Goal: Information Seeking & Learning: Learn about a topic

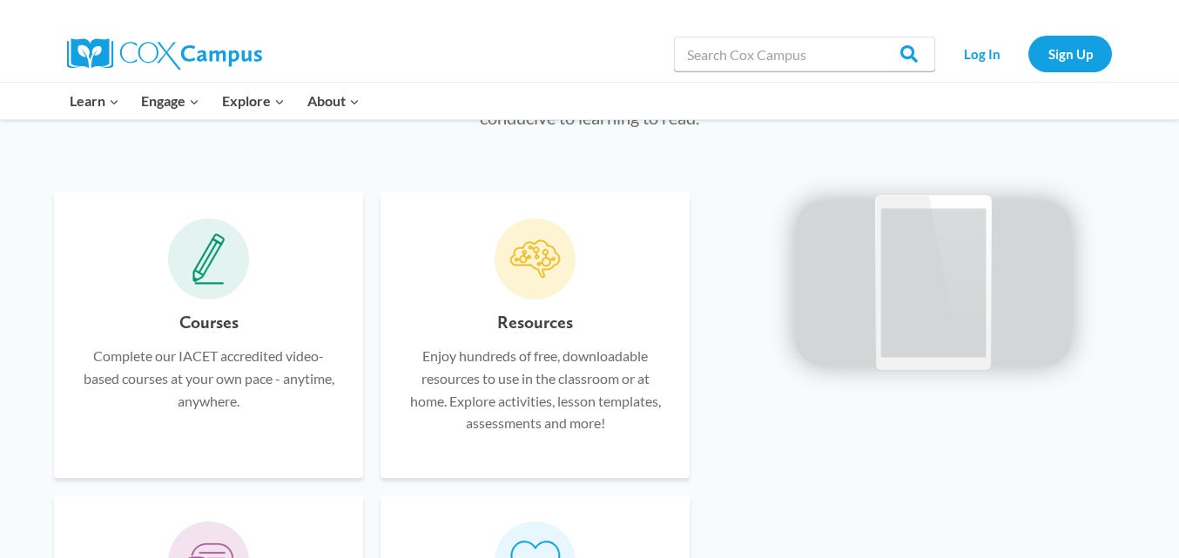
scroll to position [1001, 0]
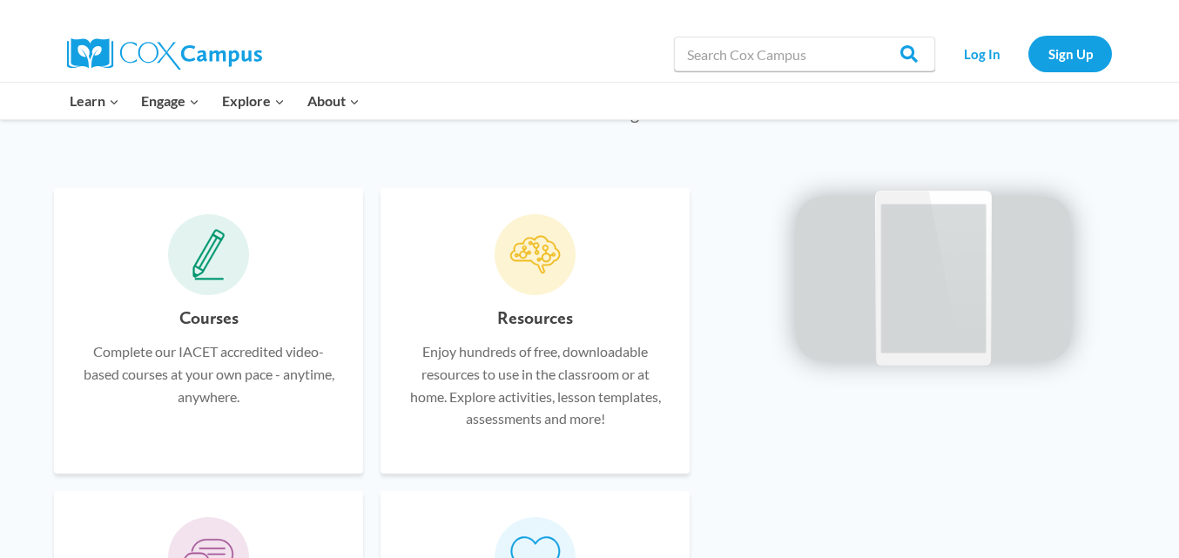
click at [193, 289] on span at bounding box center [209, 255] width 82 height 82
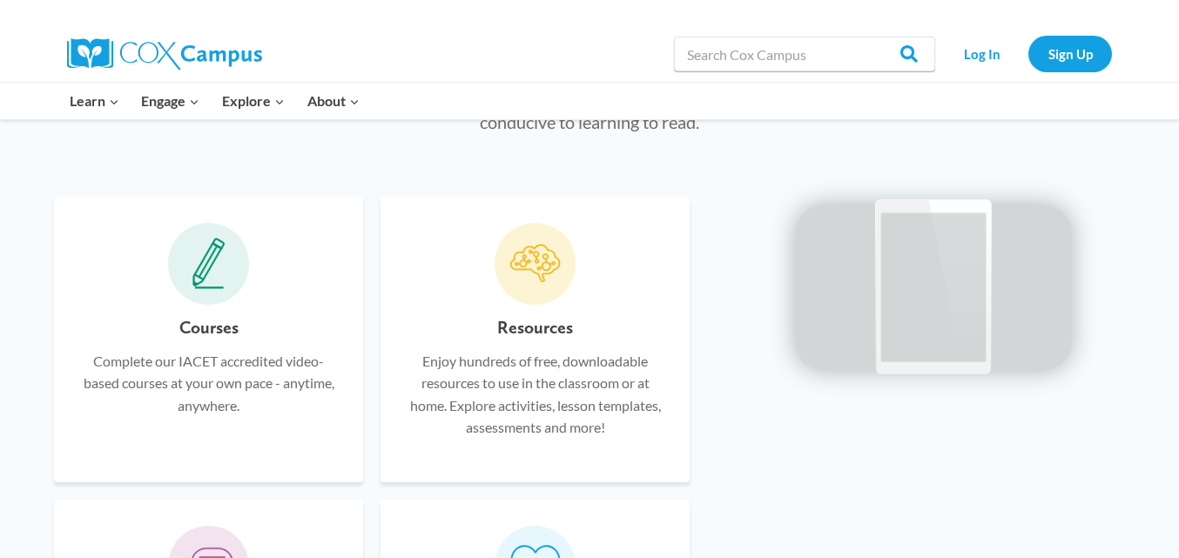
scroll to position [1014, 0]
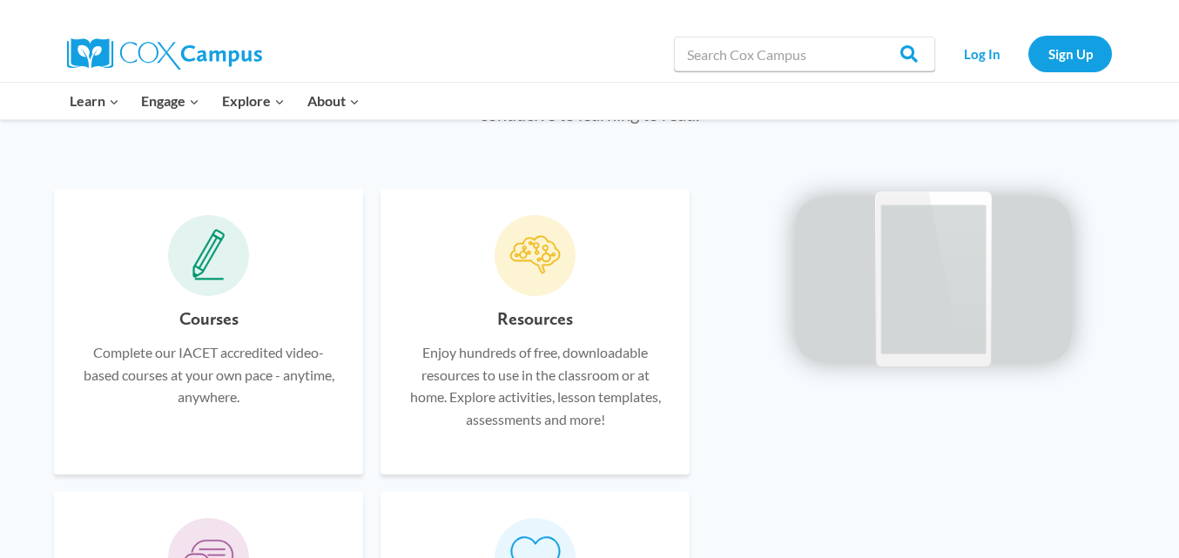
click at [205, 380] on p "Complete our IACET accredited video-based courses at your own pace - anytime, a…" at bounding box center [208, 374] width 257 height 67
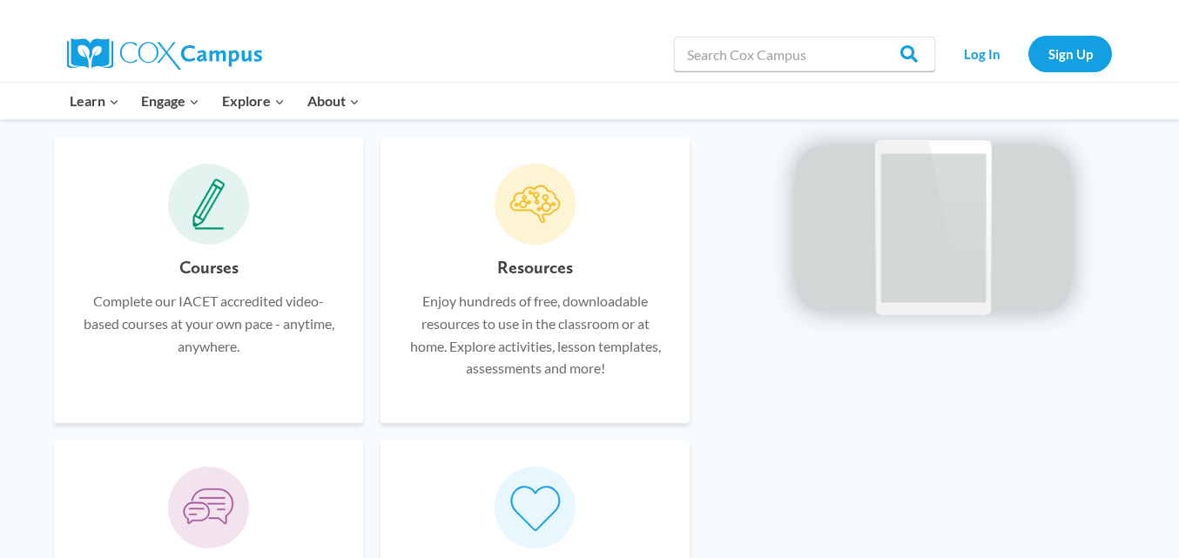
scroll to position [1048, 0]
click at [198, 209] on icon at bounding box center [208, 208] width 33 height 52
drag, startPoint x: 286, startPoint y: 263, endPoint x: 233, endPoint y: 306, distance: 68.0
click at [233, 306] on p "Complete our IACET accredited video-based courses at your own pace - anytime, a…" at bounding box center [208, 326] width 257 height 67
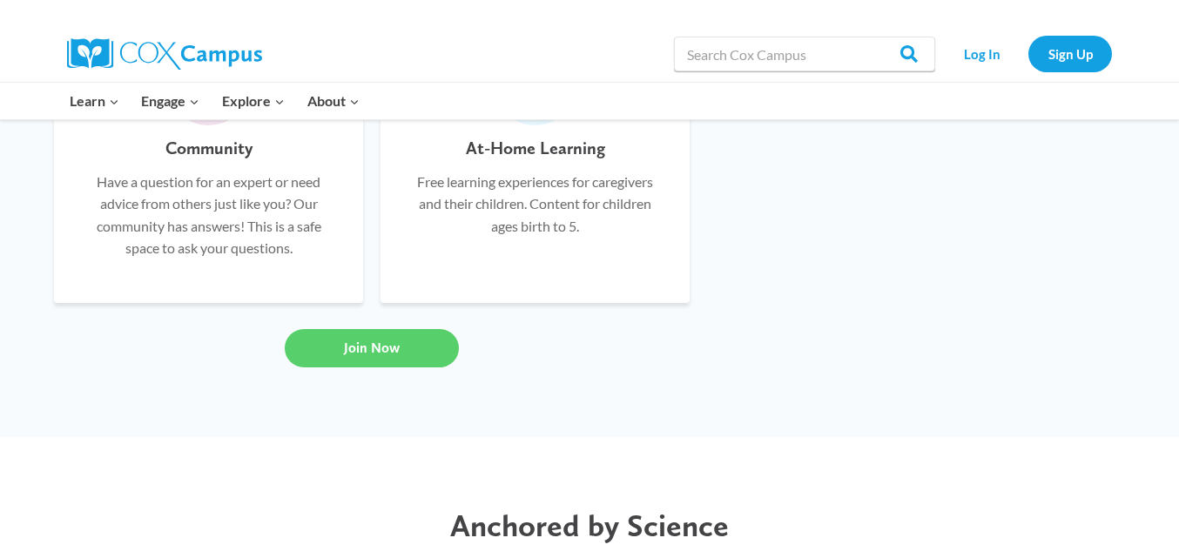
scroll to position [1476, 0]
click at [368, 345] on span "Join Now" at bounding box center [372, 347] width 56 height 17
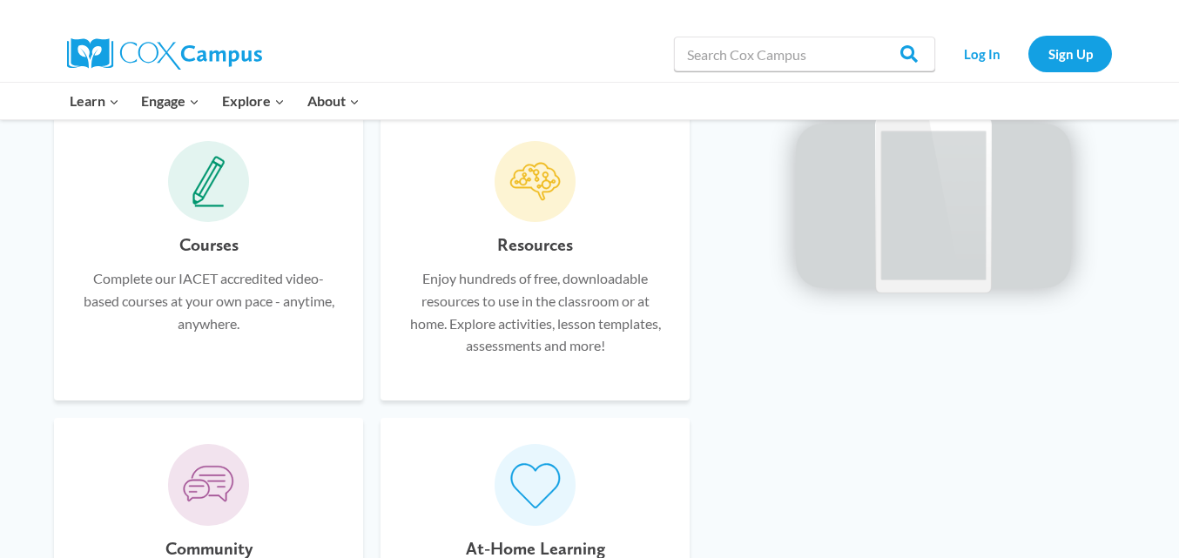
scroll to position [1071, 0]
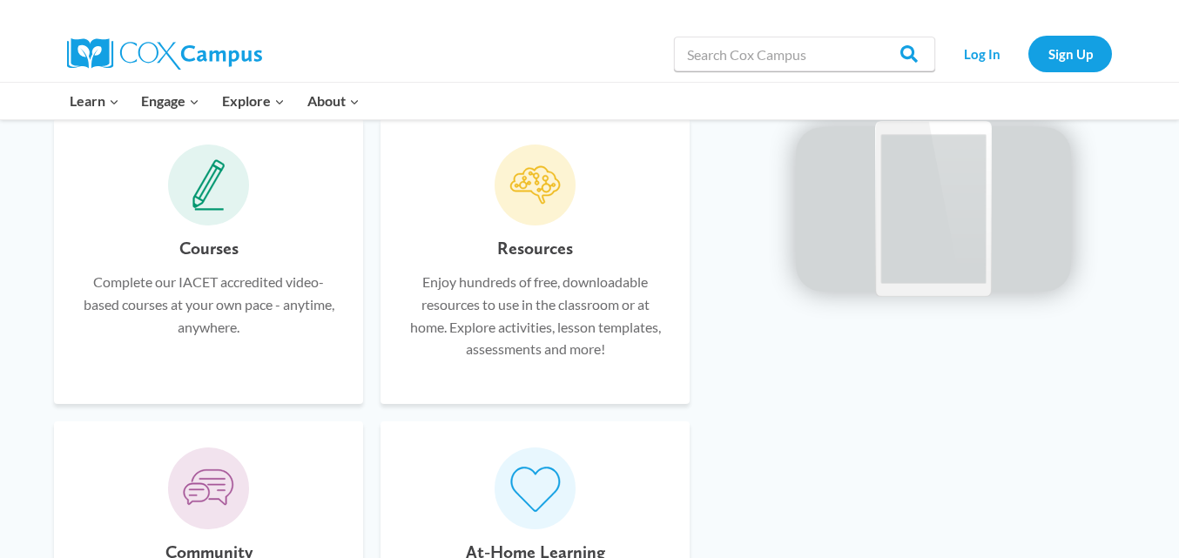
click at [283, 226] on div "Courses Complete our IACET accredited video-based courses at your own pace - an…" at bounding box center [208, 261] width 309 height 286
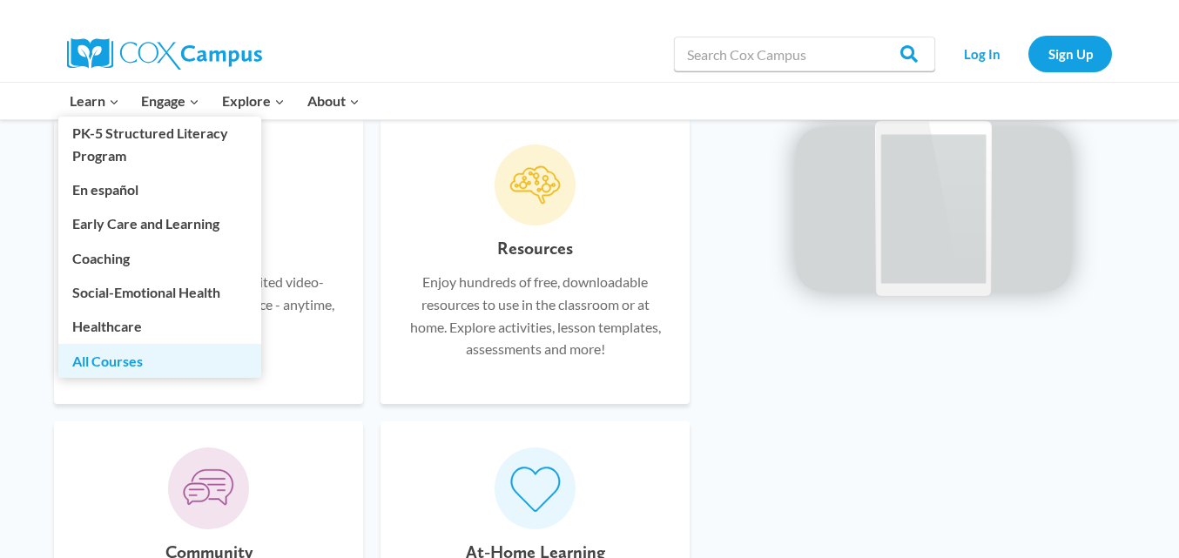
click at [111, 367] on link "All Courses" at bounding box center [159, 360] width 203 height 33
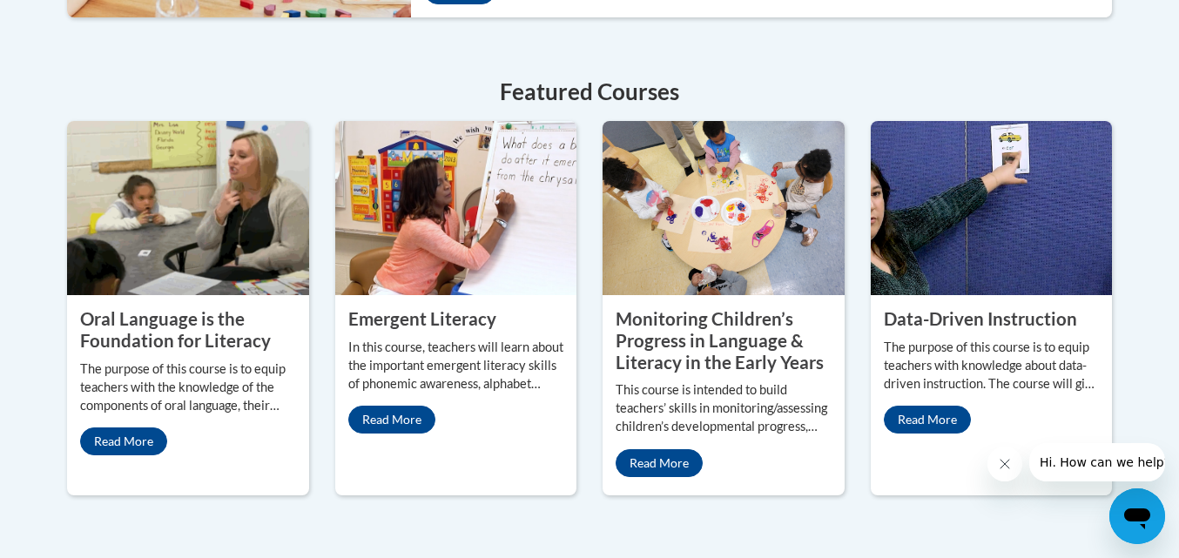
scroll to position [802, 0]
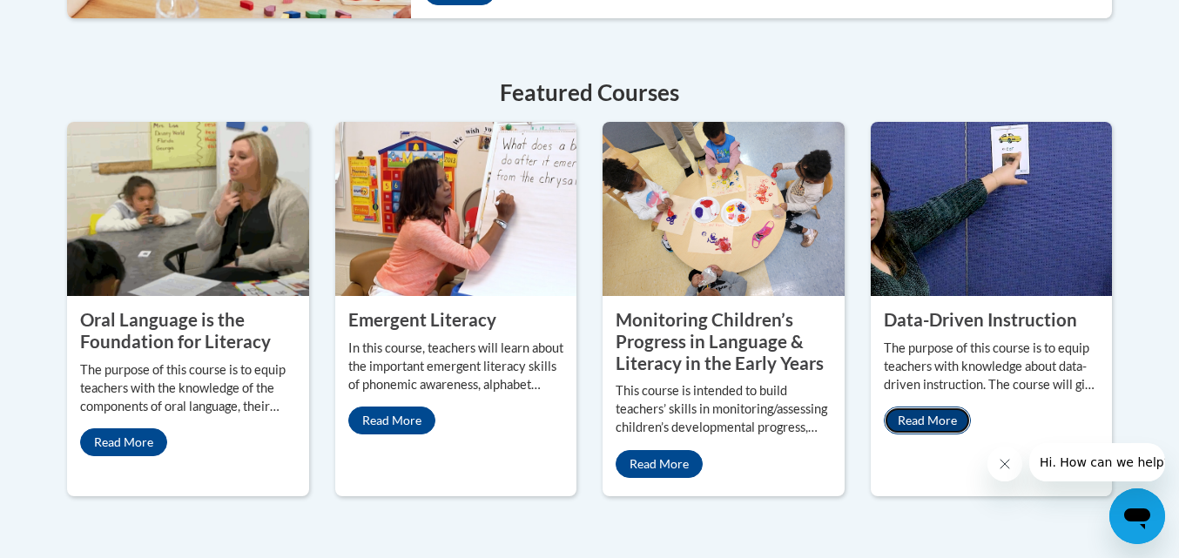
click at [957, 407] on link "Read More" at bounding box center [927, 421] width 87 height 28
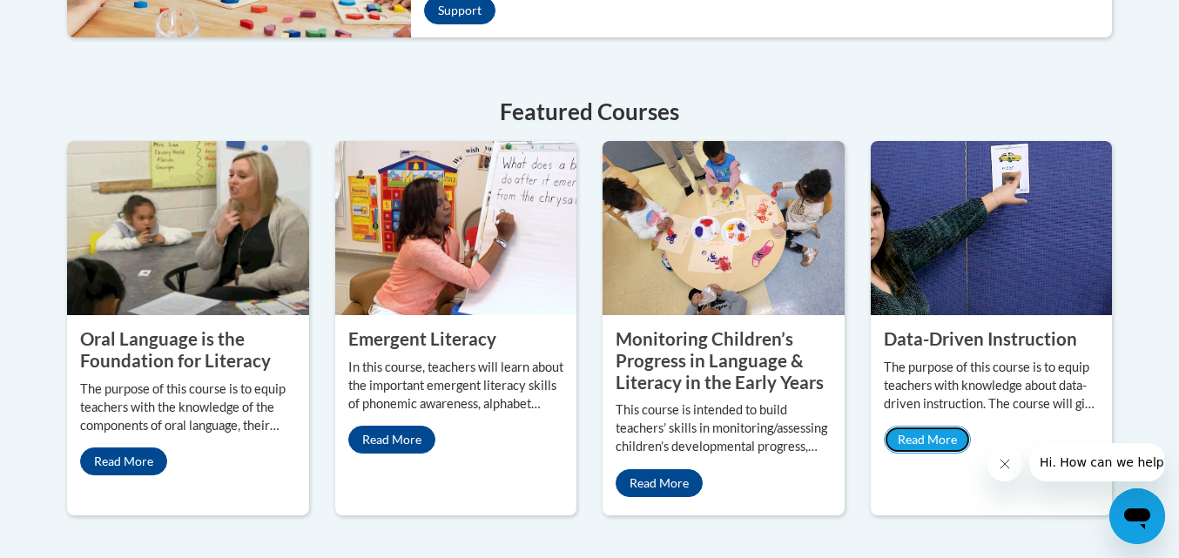
scroll to position [778, 0]
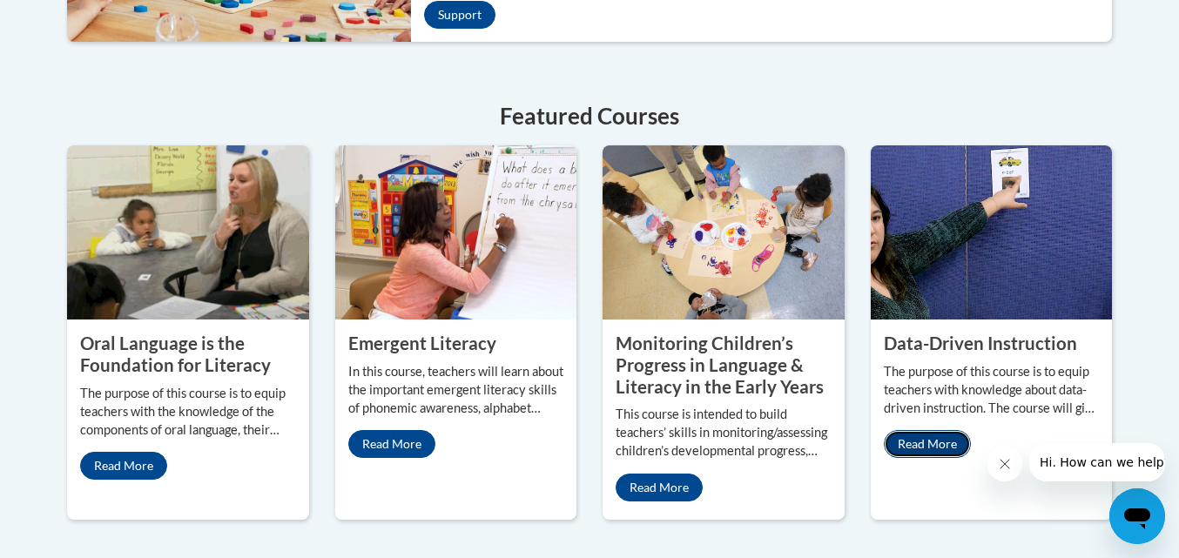
click at [942, 430] on link "Read More" at bounding box center [927, 444] width 87 height 28
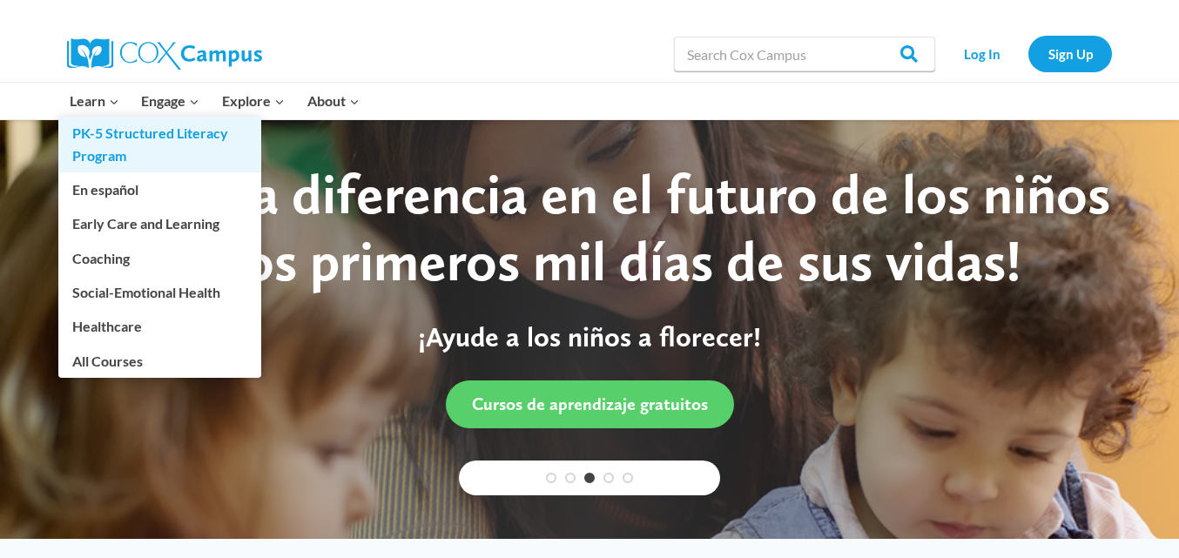
click at [150, 137] on link "PK-5 Structured Literacy Program" at bounding box center [159, 145] width 203 height 56
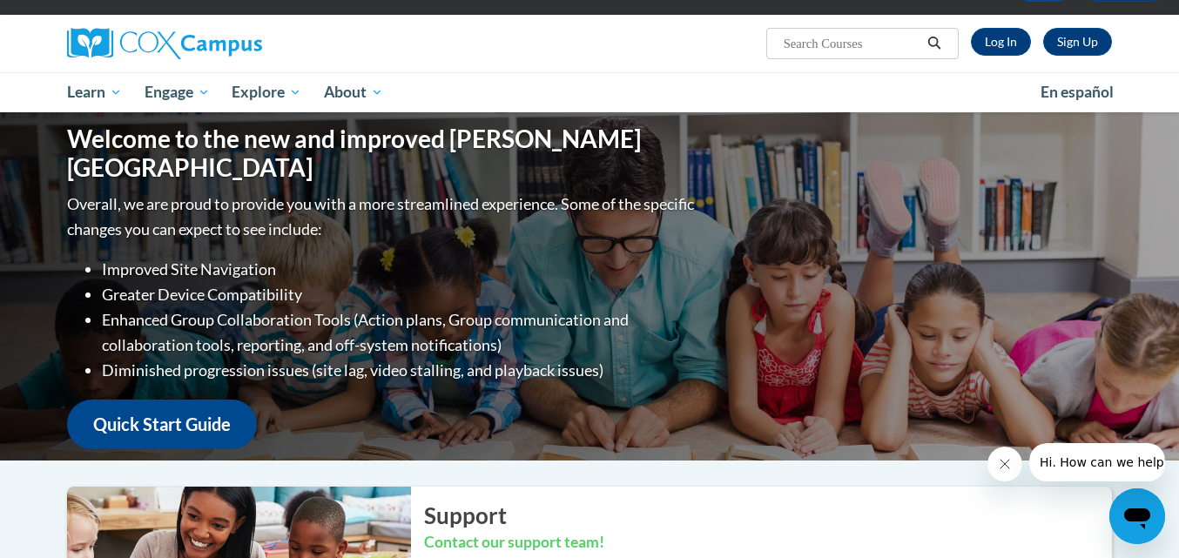
scroll to position [114, 0]
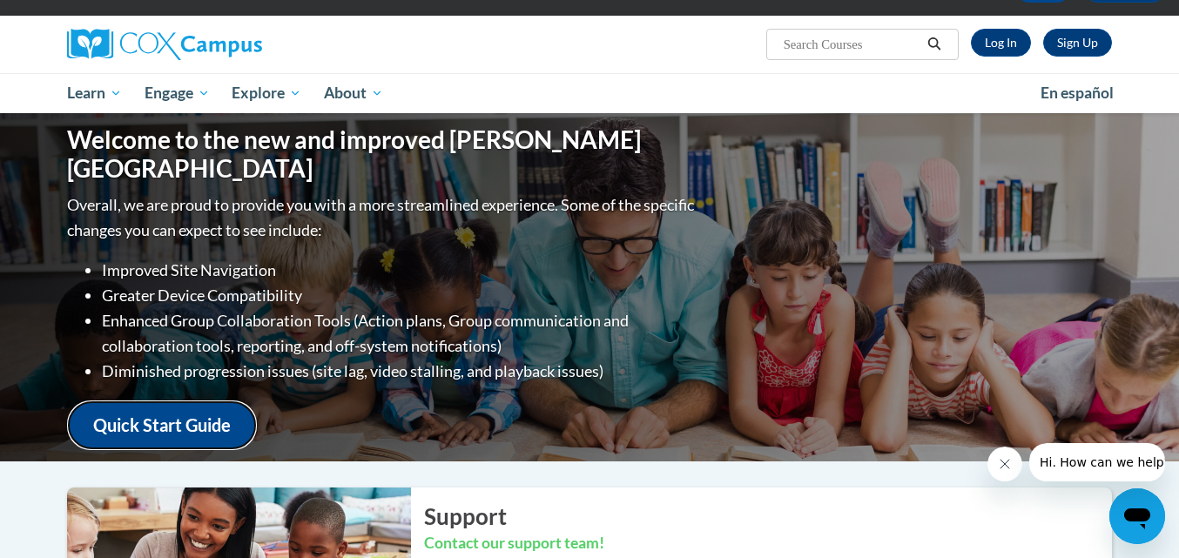
click at [192, 413] on link "Quick Start Guide" at bounding box center [162, 426] width 190 height 50
click at [1080, 47] on link "Sign Up" at bounding box center [1077, 43] width 69 height 28
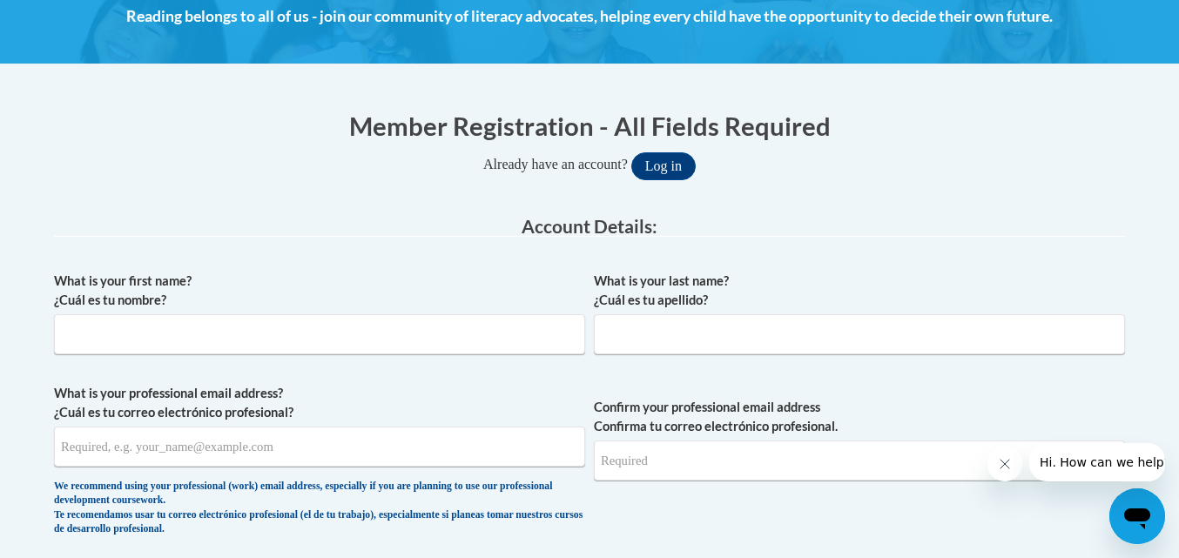
scroll to position [262, 0]
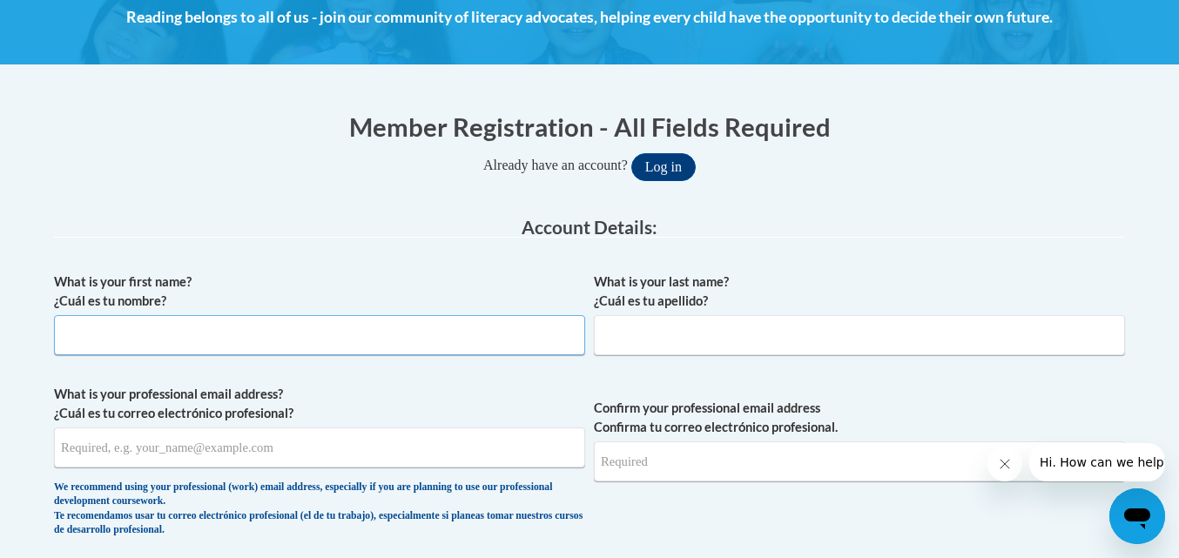
click at [223, 337] on input "What is your first name? ¿Cuál es tu nombre?" at bounding box center [319, 335] width 531 height 40
type input "Emma Katherine"
type input "Whiteman"
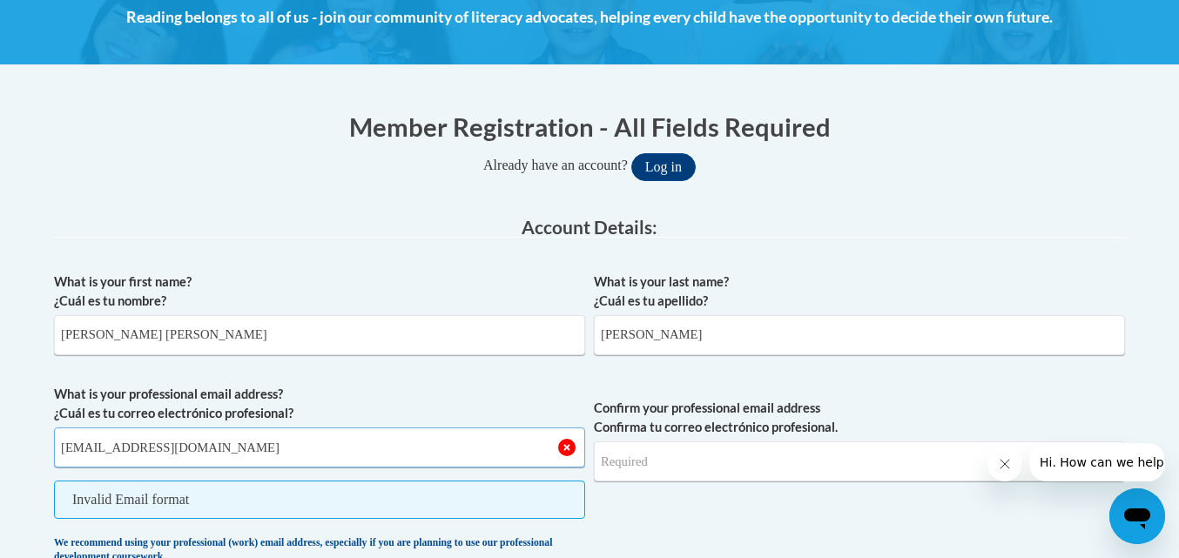
type input "ekwhiteman@uncg.edu"
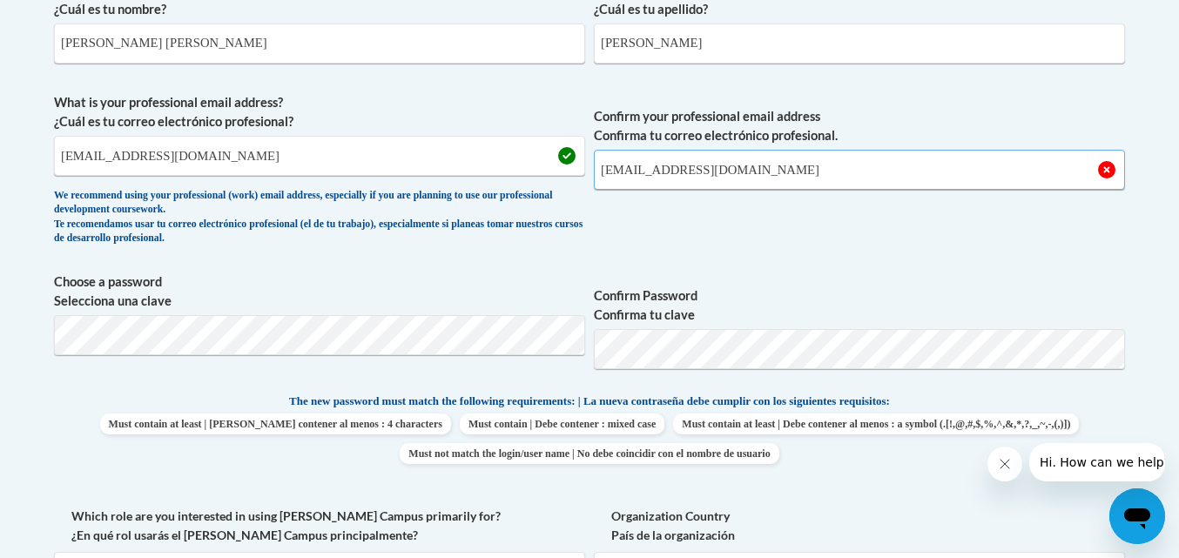
scroll to position [555, 0]
type input "ekwhiteman@uncg.edu"
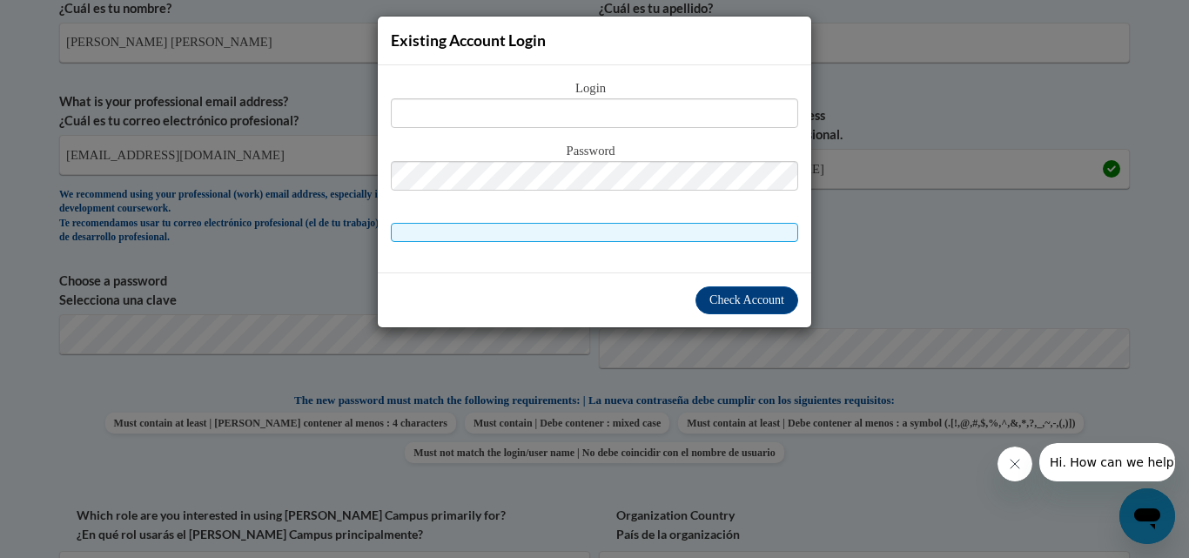
click at [890, 282] on div "Existing Account Login Login Password" at bounding box center [594, 279] width 1189 height 558
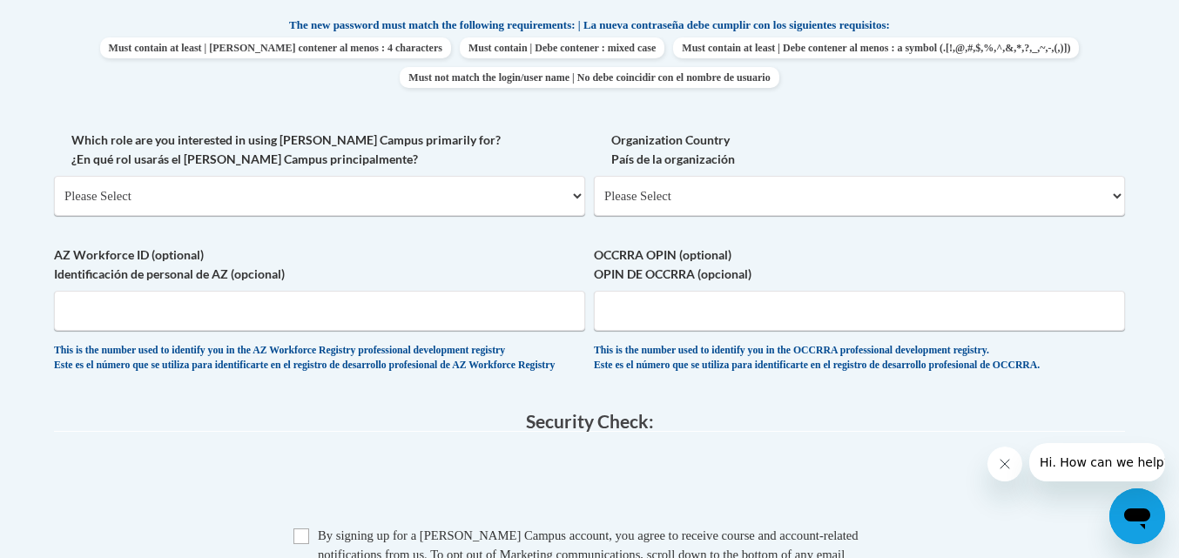
scroll to position [933, 0]
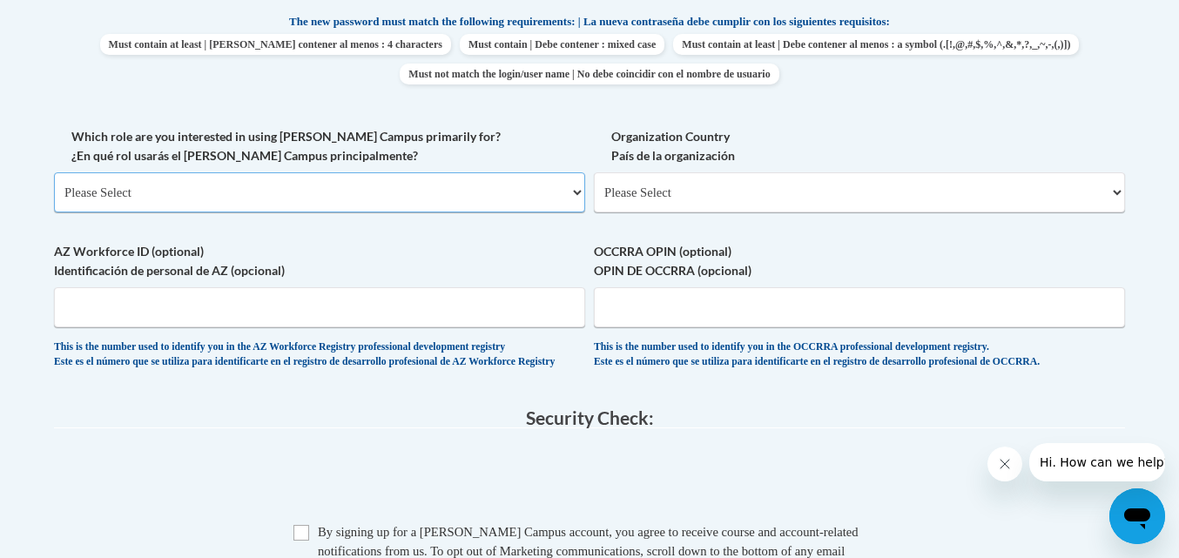
click at [563, 194] on select "Please Select College/University | Colegio/Universidad Community/Nonprofit Part…" at bounding box center [319, 192] width 531 height 40
select select "5a18ea06-2b54-4451-96f2-d152daf9eac5"
click at [54, 172] on select "Please Select College/University | Colegio/Universidad Community/Nonprofit Part…" at bounding box center [319, 192] width 531 height 40
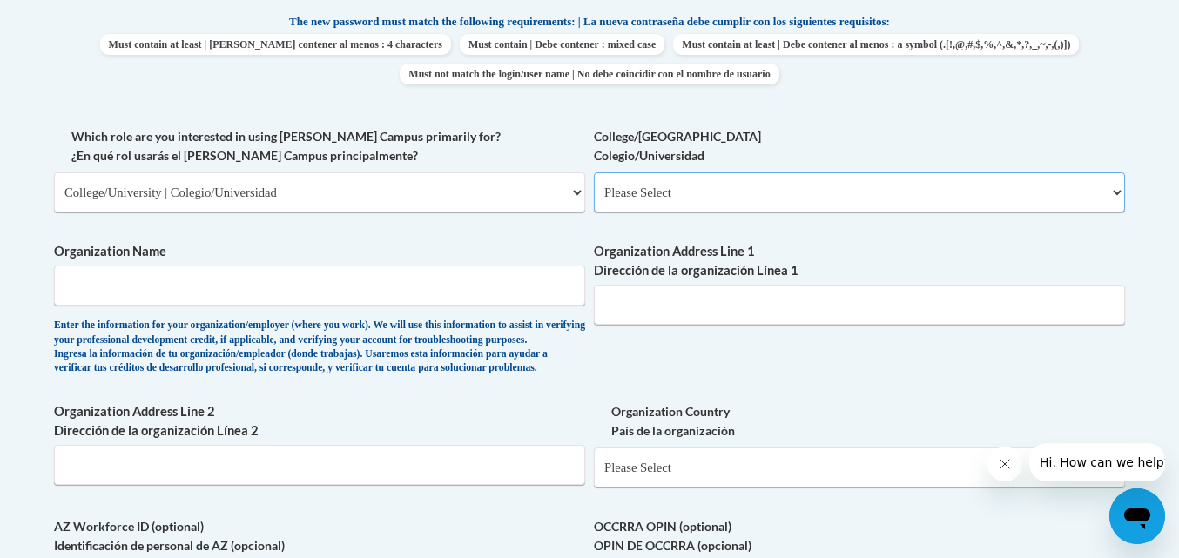
click at [701, 196] on select "Please Select College/University Staff | Empleado universitario College/Univers…" at bounding box center [859, 192] width 531 height 40
select select "99b32b07-cffc-426c-8bf6-0cd77760d84b"
click at [594, 172] on select "Please Select College/University Staff | Empleado universitario College/Univers…" at bounding box center [859, 192] width 531 height 40
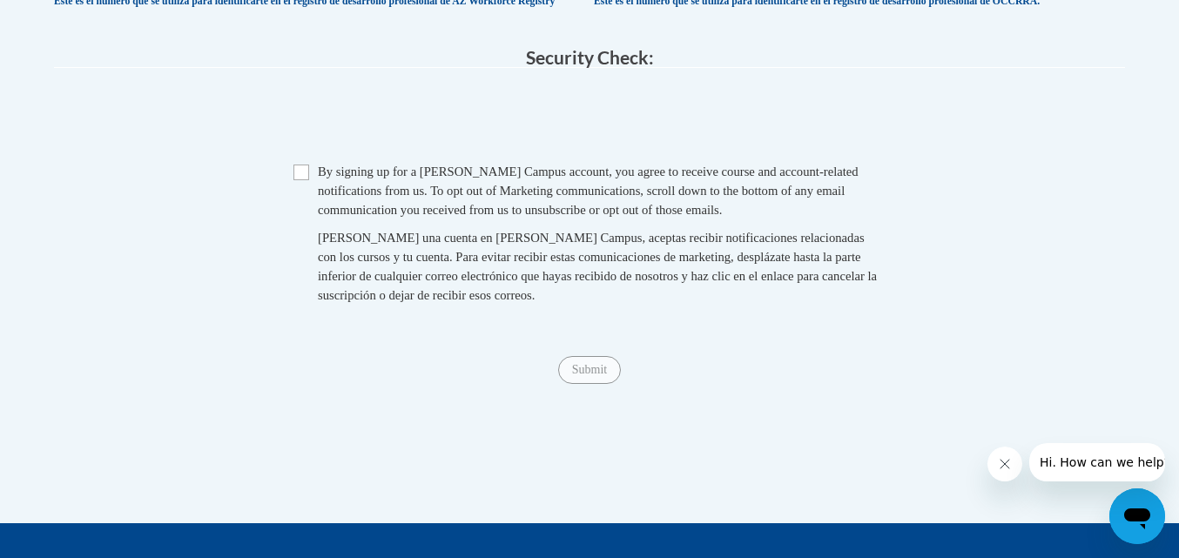
scroll to position [1570, 0]
click at [299, 179] on input "Checkbox" at bounding box center [301, 172] width 16 height 16
checkbox input "true"
click at [599, 383] on input "Submit" at bounding box center [589, 369] width 63 height 28
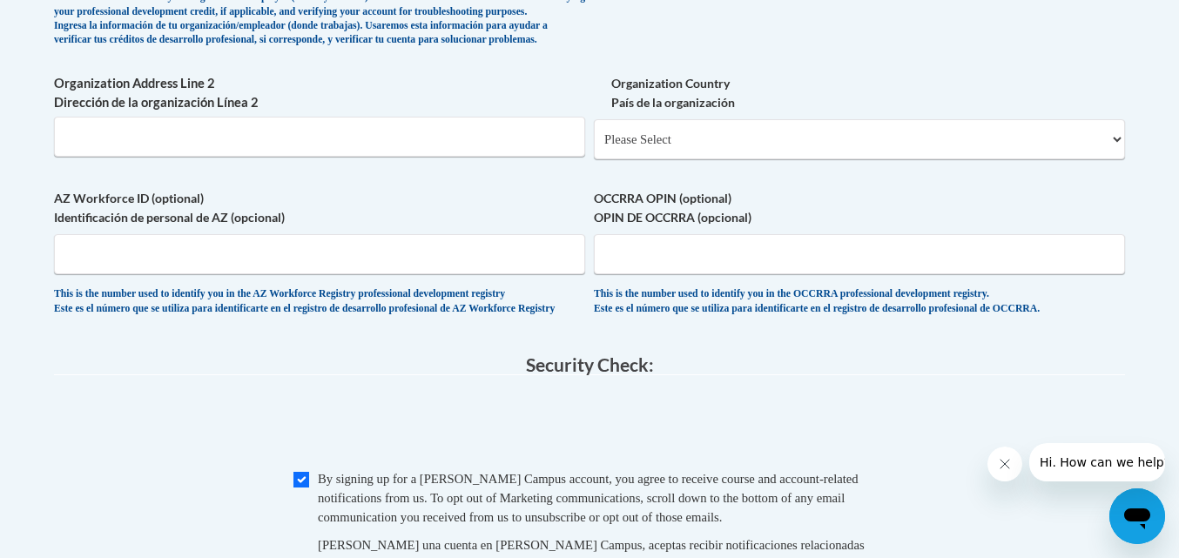
scroll to position [1261, 0]
type input "University of North Carolina at Greensboro"
click at [726, 376] on legend "Security Check:" at bounding box center [589, 366] width 1071 height 20
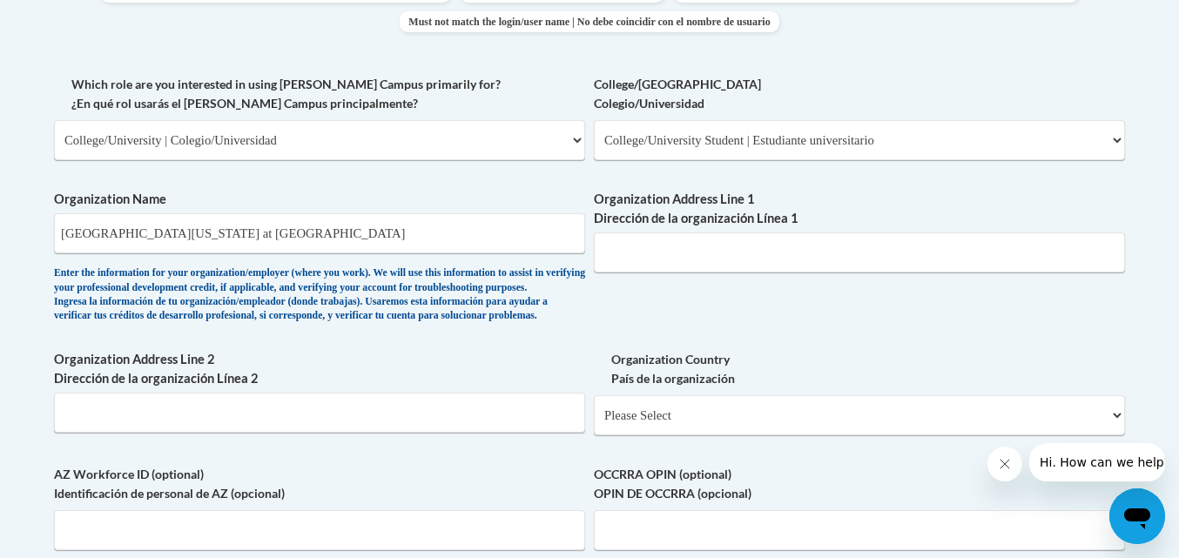
scroll to position [982, 0]
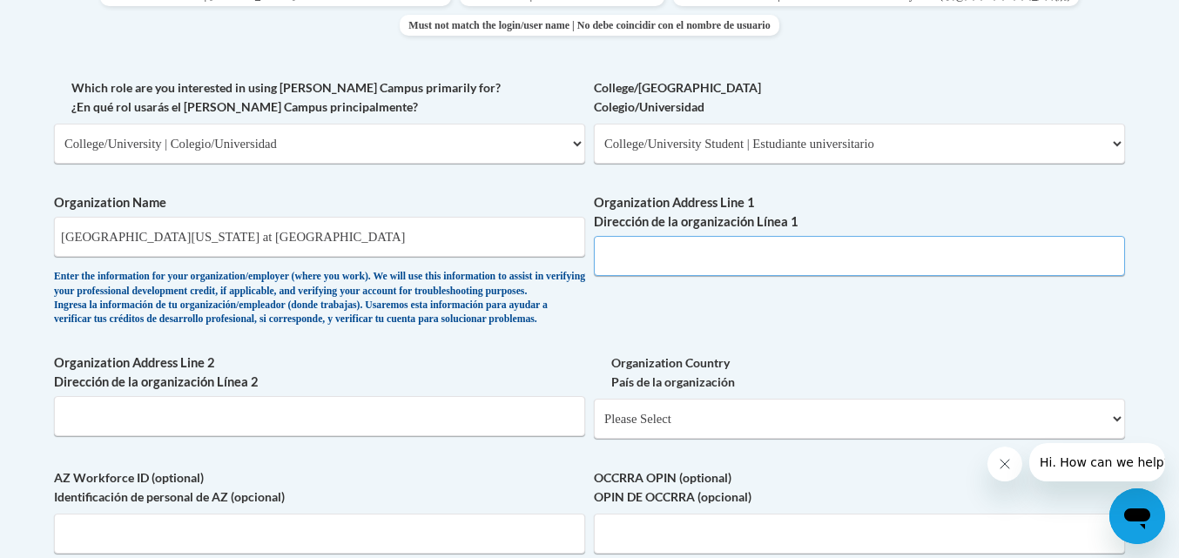
click at [680, 273] on input "Organization Address Line 1 Dirección de la organización Línea 1" at bounding box center [859, 256] width 531 height 40
click at [548, 366] on div "What is your first name? ¿Cuál es tu nombre? Emma Katherine What is your last n…" at bounding box center [589, 78] width 1071 height 1069
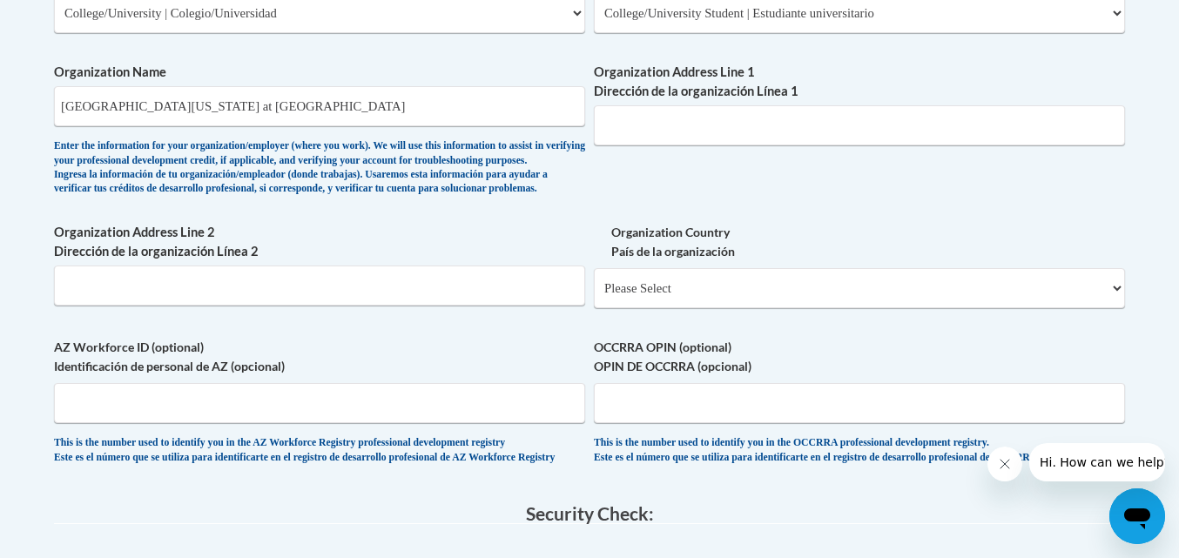
scroll to position [1131, 0]
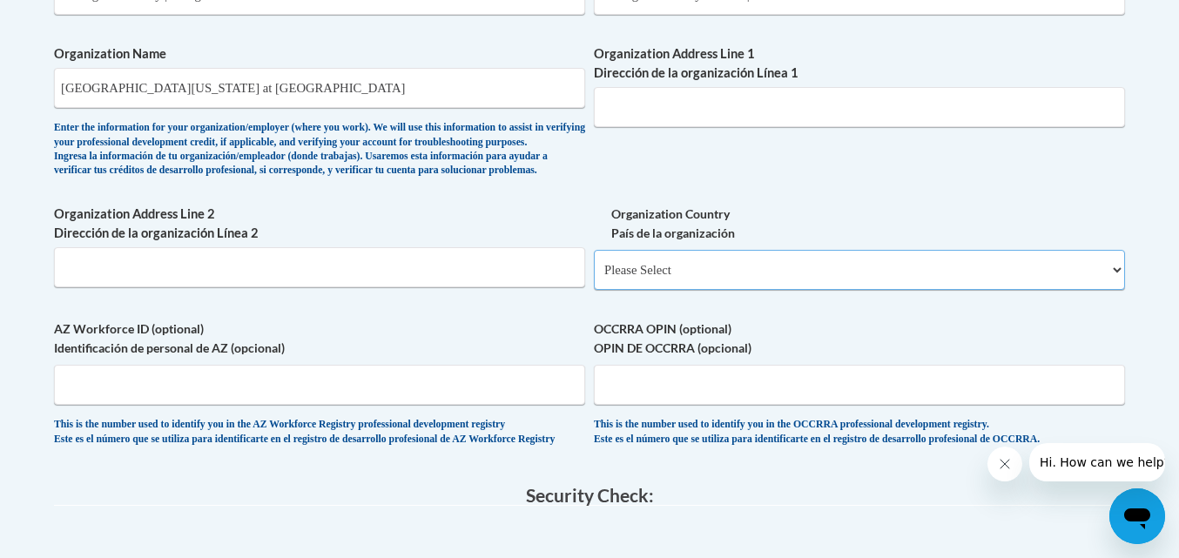
click at [731, 290] on select "Please Select United States | Estados Unidos Outside of the United States | Fue…" at bounding box center [859, 270] width 531 height 40
select select "ad49bcad-a171-4b2e-b99c-48b446064914"
click at [594, 278] on select "Please Select United States | Estados Unidos Outside of the United States | Fue…" at bounding box center [859, 270] width 531 height 40
select select
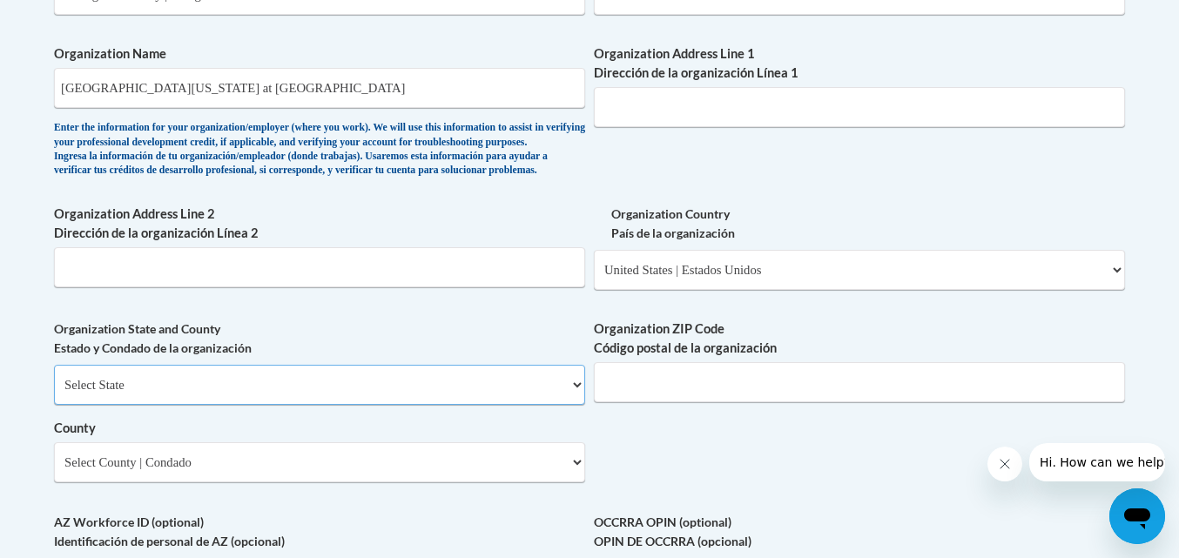
click at [464, 405] on select "Select State Alabama Alaska Arizona Arkansas California Colorado Connecticut De…" at bounding box center [319, 385] width 531 height 40
select select "North Carolina"
click at [54, 394] on select "Select State Alabama Alaska Arizona Arkansas California Colorado Connecticut De…" at bounding box center [319, 385] width 531 height 40
click at [701, 402] on input "Organization ZIP Code Código postal de la organización" at bounding box center [859, 382] width 531 height 40
type input "27413"
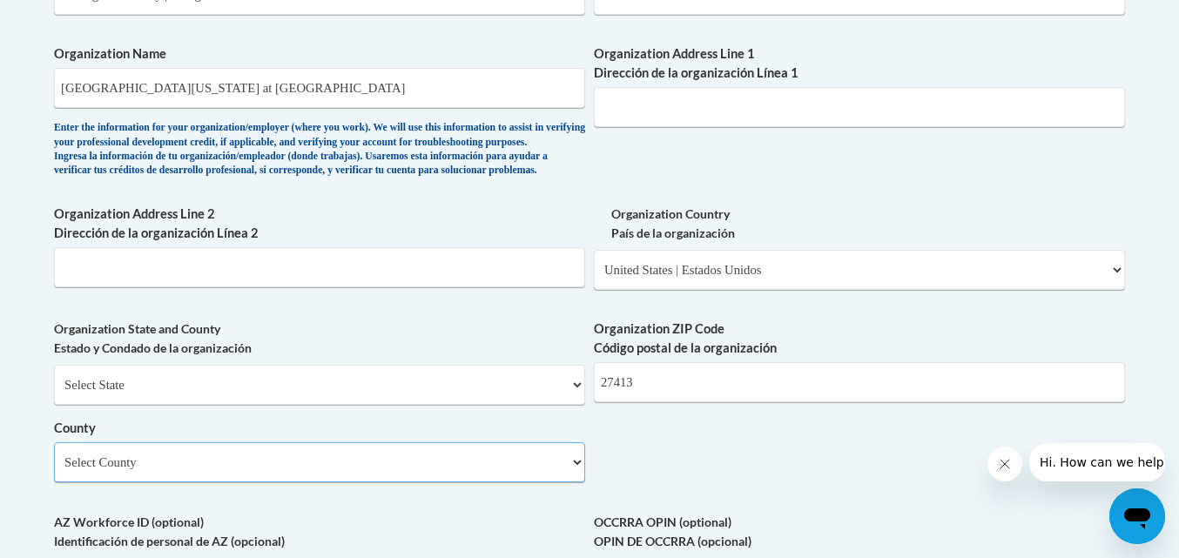
click at [276, 482] on select "Select County Alamance Alexander Alleghany Anson Ashe Avery Beaufort Bertie Bla…" at bounding box center [319, 462] width 531 height 40
select select "Guilford"
click at [54, 471] on select "Select County Alamance Alexander Alleghany Anson Ashe Avery Beaufort Bertie Bla…" at bounding box center [319, 462] width 531 height 40
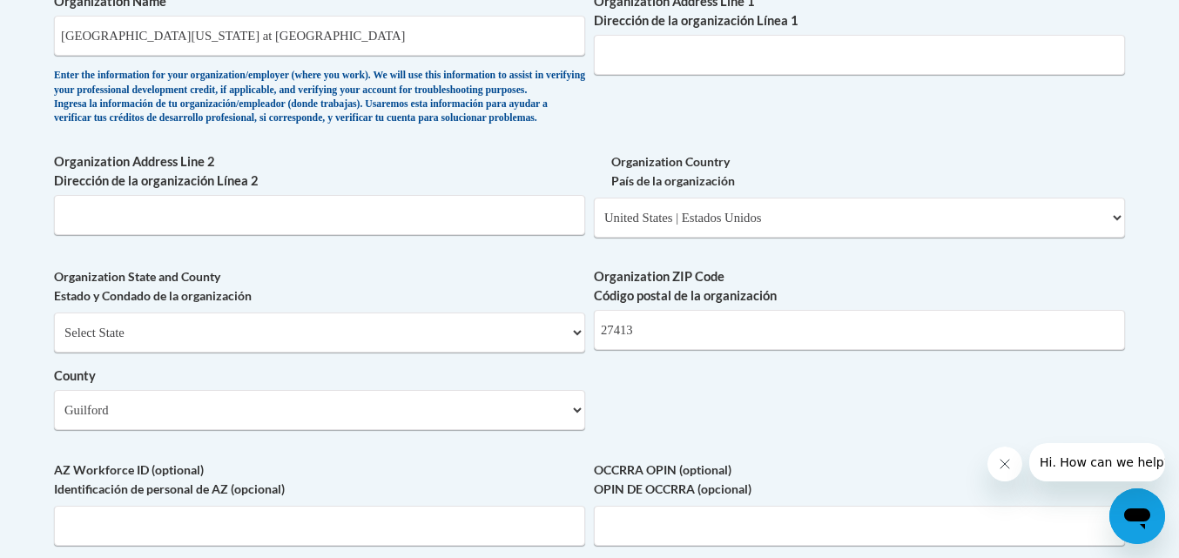
scroll to position [1651, 0]
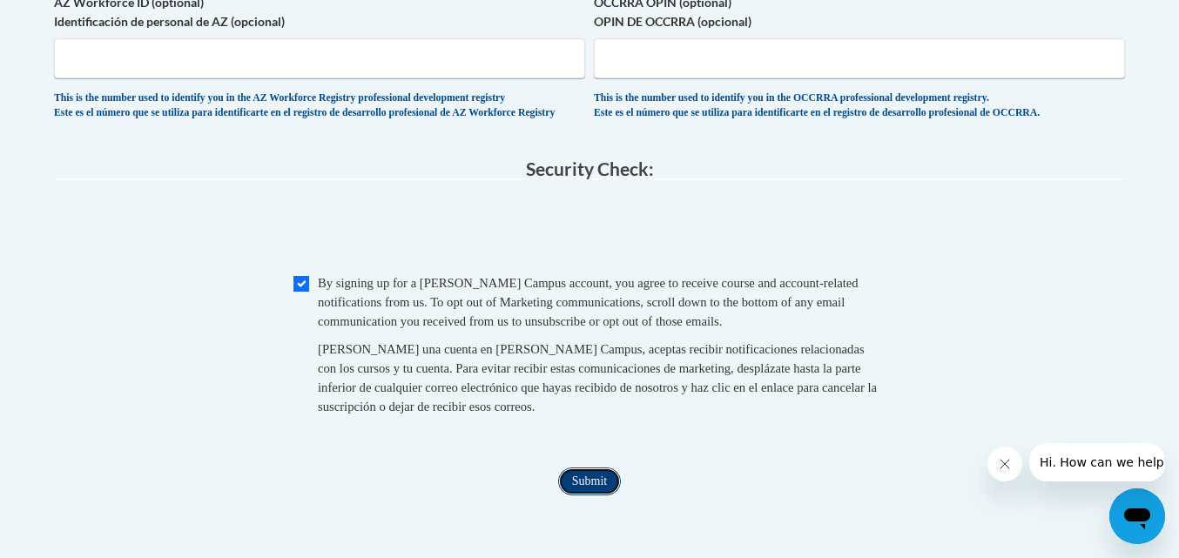
click at [577, 495] on input "Submit" at bounding box center [589, 482] width 63 height 28
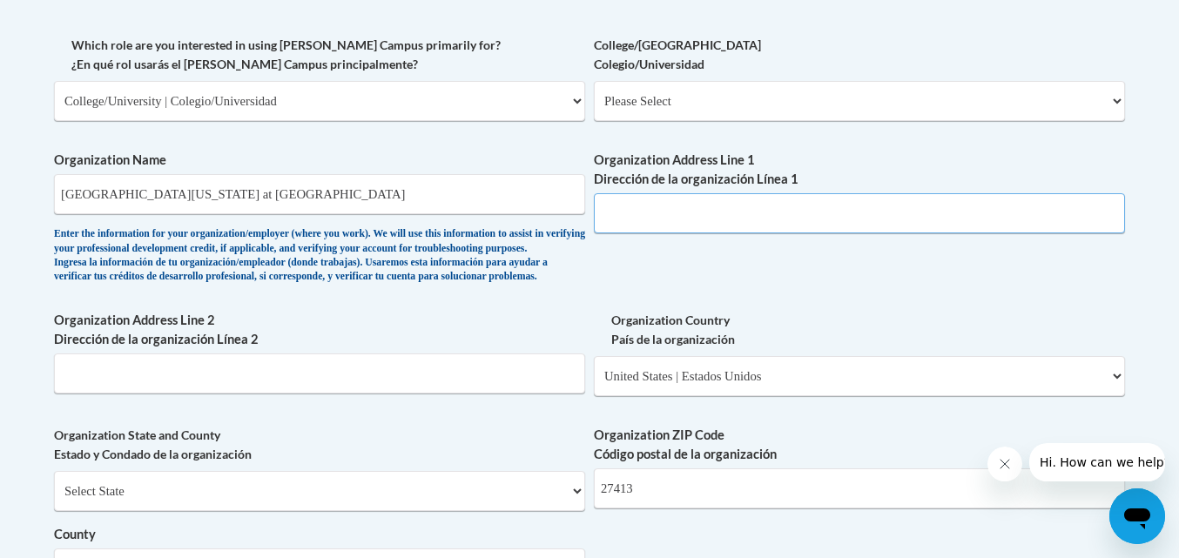
scroll to position [1024, 0]
type input "1111 Spring Garden Street"
click at [400, 394] on input "Organization Address Line 2 Dirección de la organización Línea 2" at bounding box center [319, 374] width 531 height 40
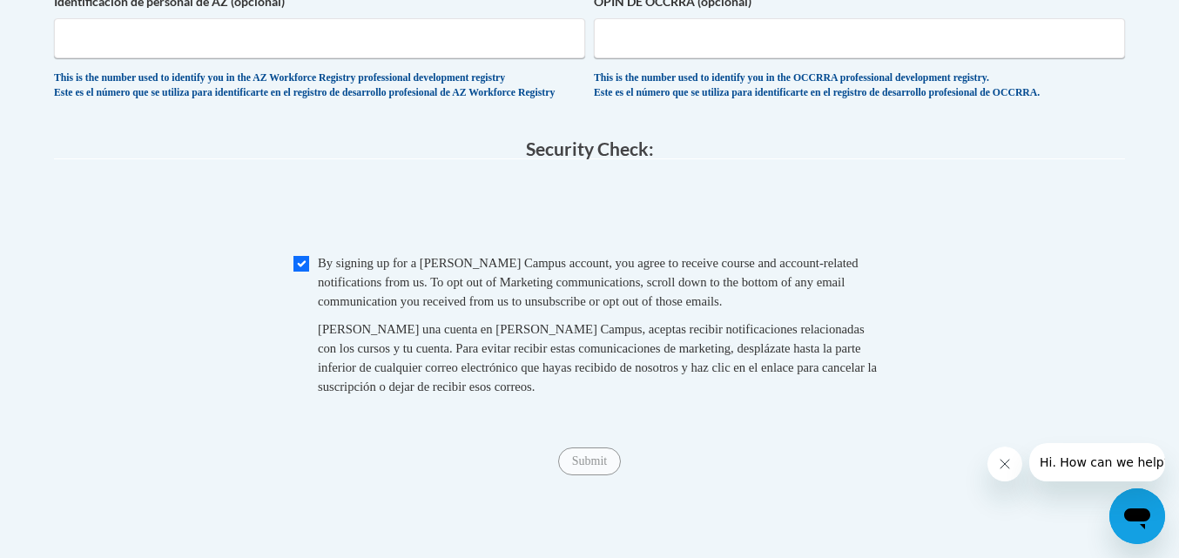
scroll to position [1787, 0]
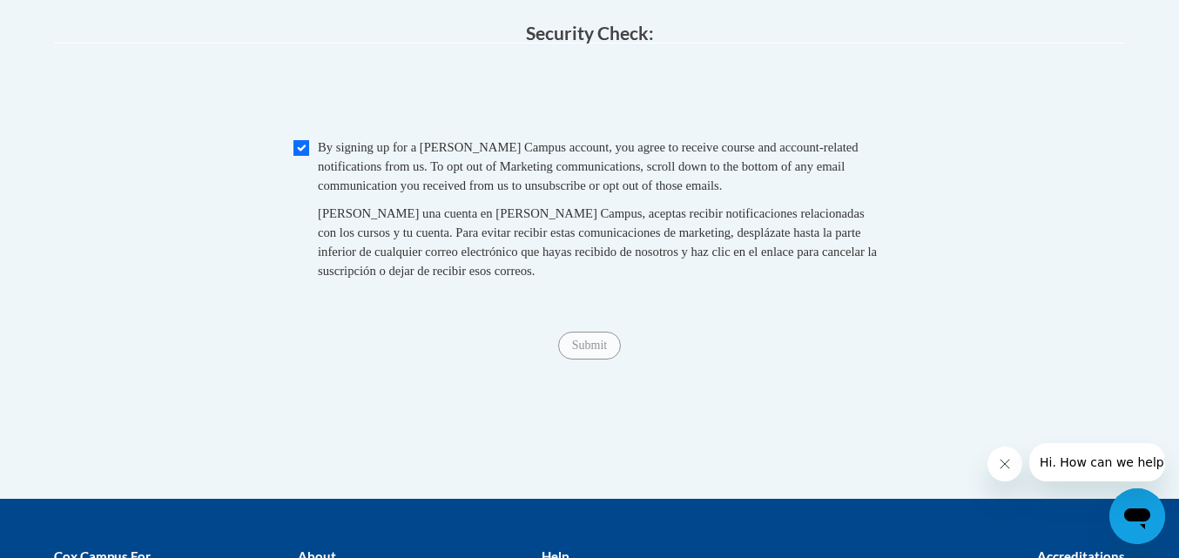
type input "Greensboro, NC"
click at [303, 156] on input "Checkbox" at bounding box center [301, 148] width 16 height 16
click at [296, 156] on input "Checkbox" at bounding box center [301, 148] width 16 height 16
checkbox input "false"
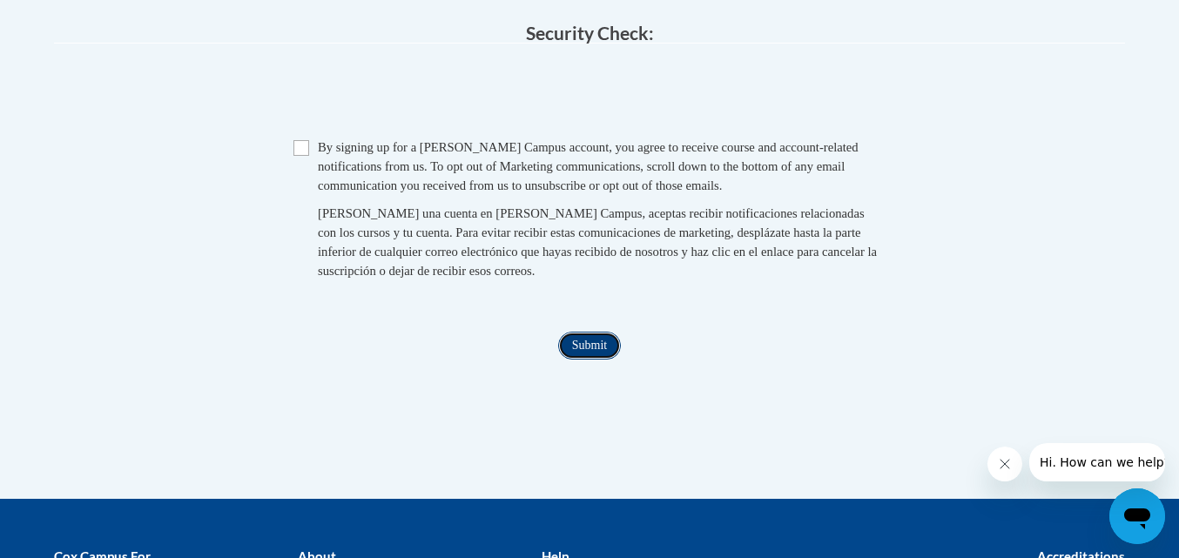
click at [592, 360] on input "Submit" at bounding box center [589, 346] width 63 height 28
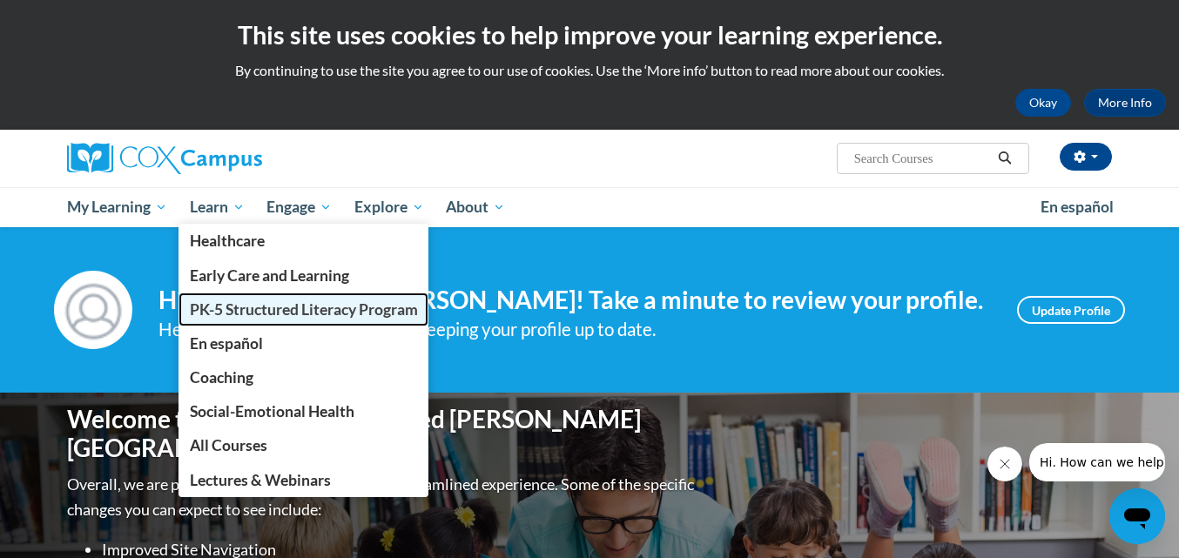
click at [266, 301] on span "PK-5 Structured Literacy Program" at bounding box center [304, 309] width 228 height 18
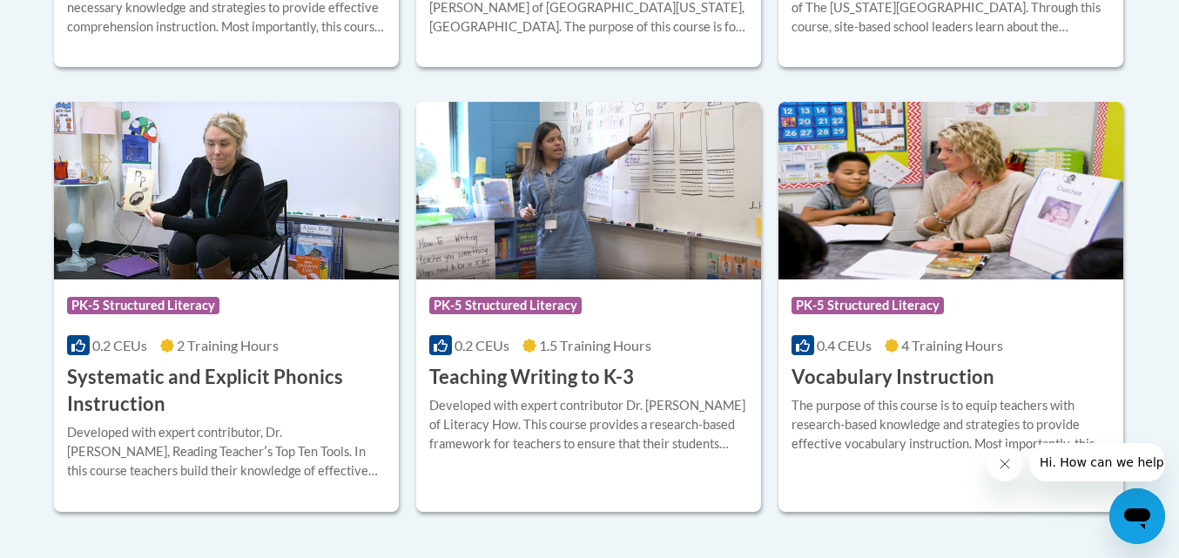
scroll to position [2008, 0]
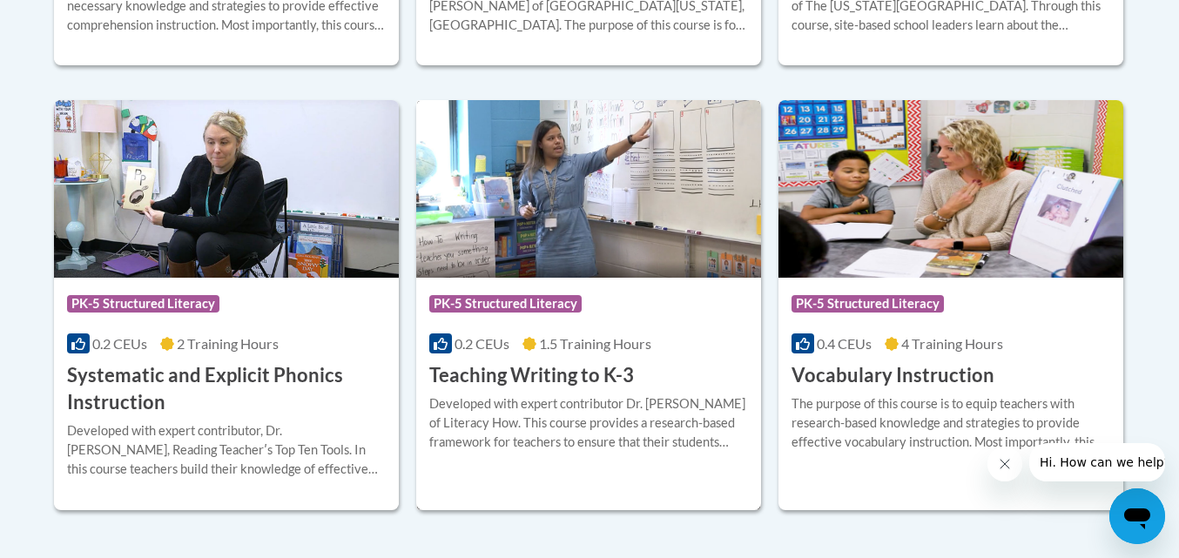
click at [576, 372] on h3 "Teaching Writing to K-3" at bounding box center [531, 375] width 205 height 27
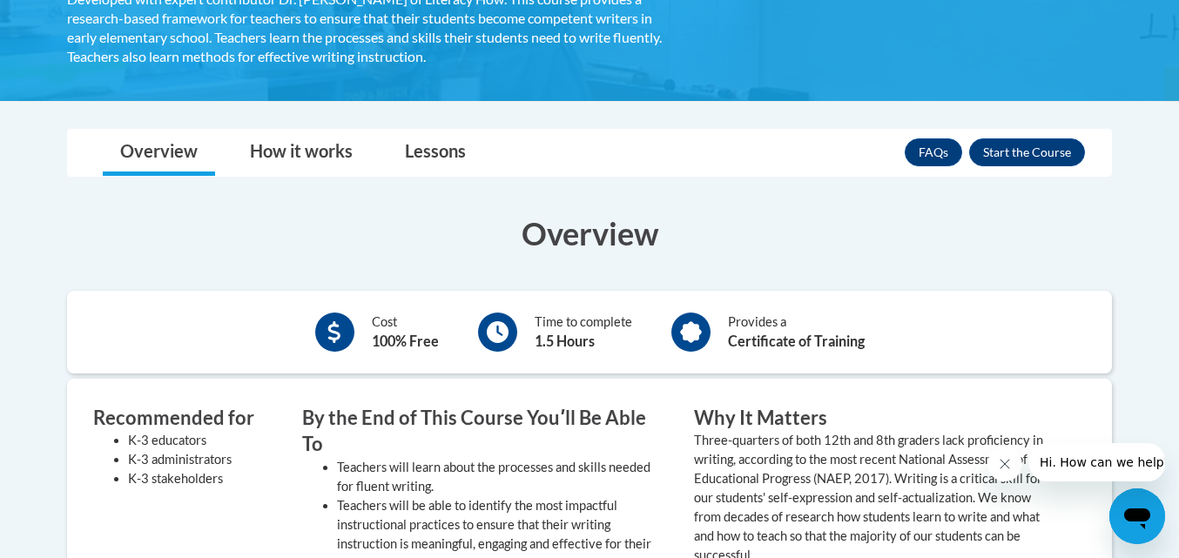
scroll to position [371, 0]
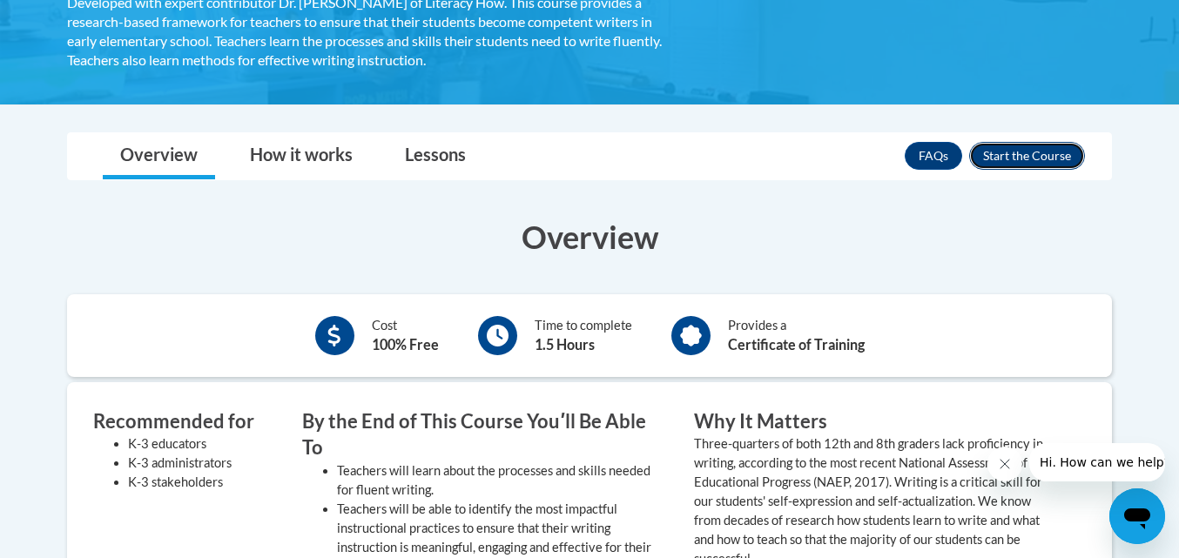
click at [1031, 158] on button "Enroll" at bounding box center [1027, 156] width 116 height 28
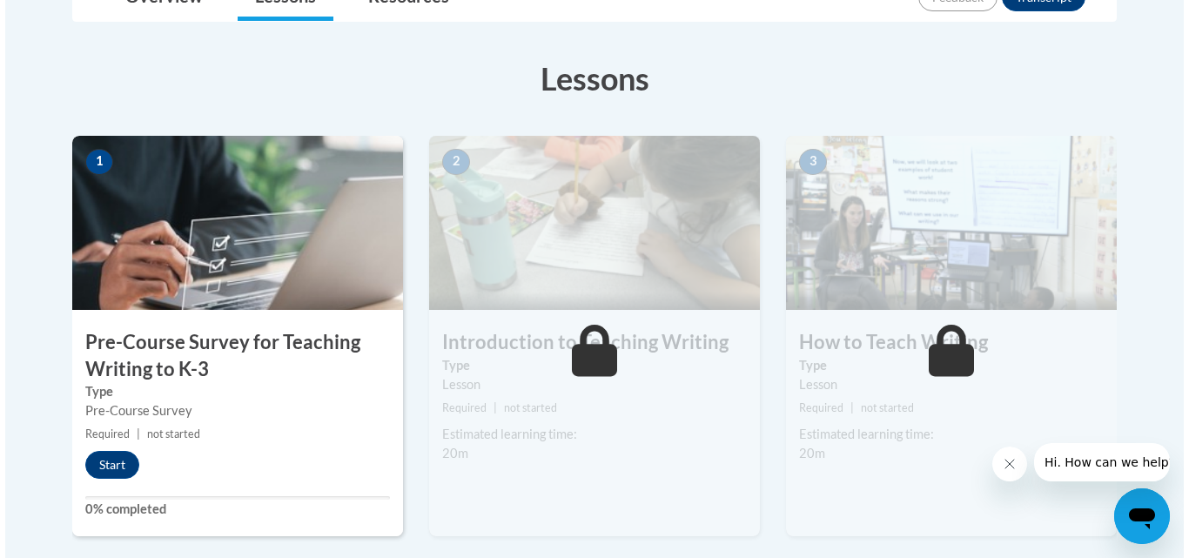
scroll to position [450, 0]
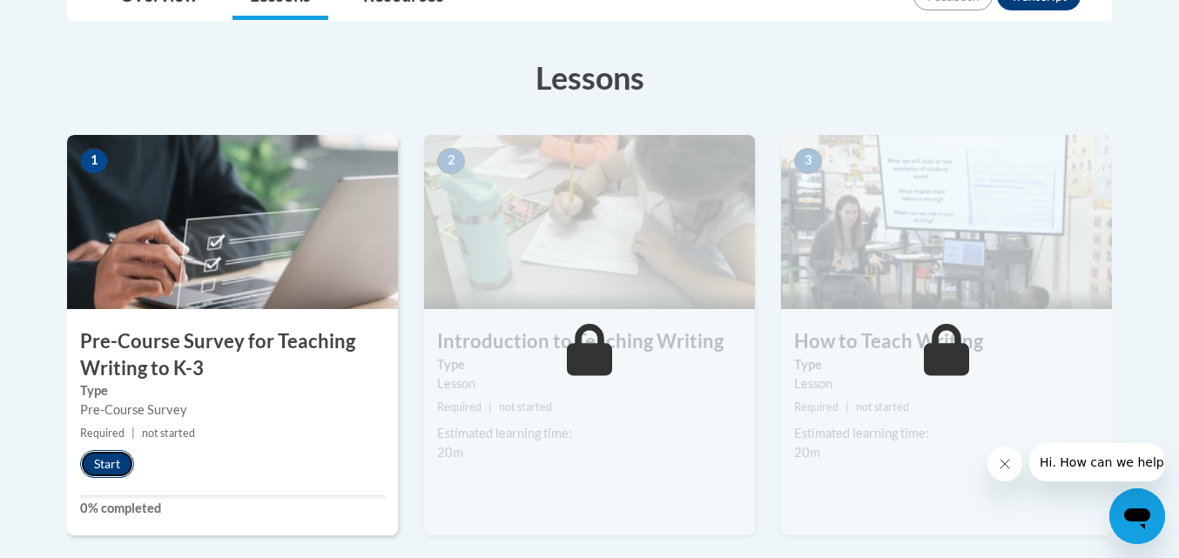
click at [102, 465] on button "Start" at bounding box center [107, 464] width 54 height 28
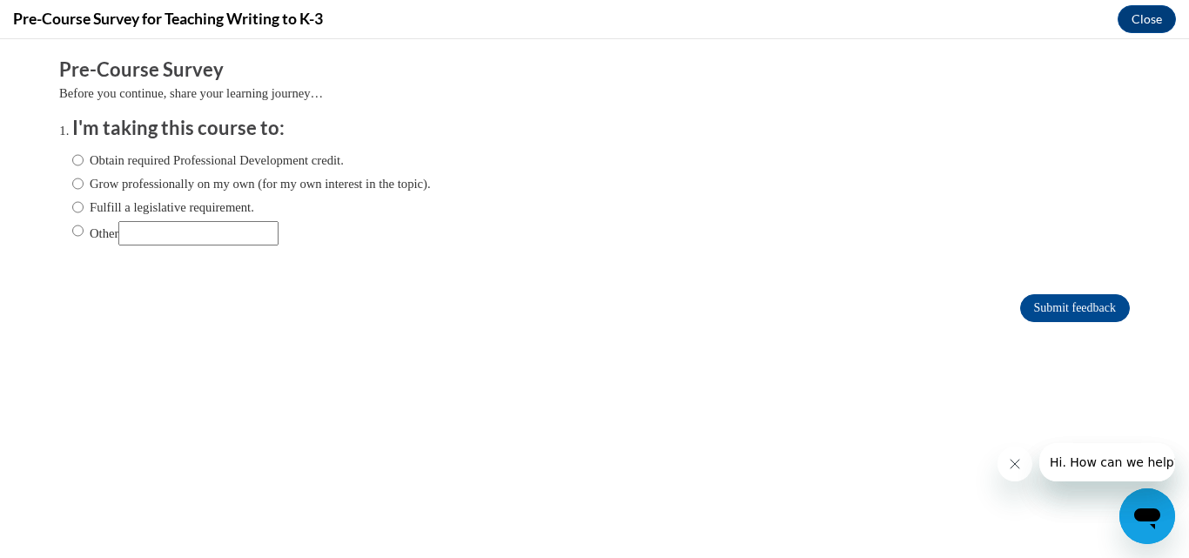
scroll to position [0, 0]
click at [72, 154] on input "Obtain required Professional Development credit." at bounding box center [77, 160] width 11 height 19
radio input "true"
click at [1050, 298] on input "Submit feedback" at bounding box center [1075, 308] width 110 height 28
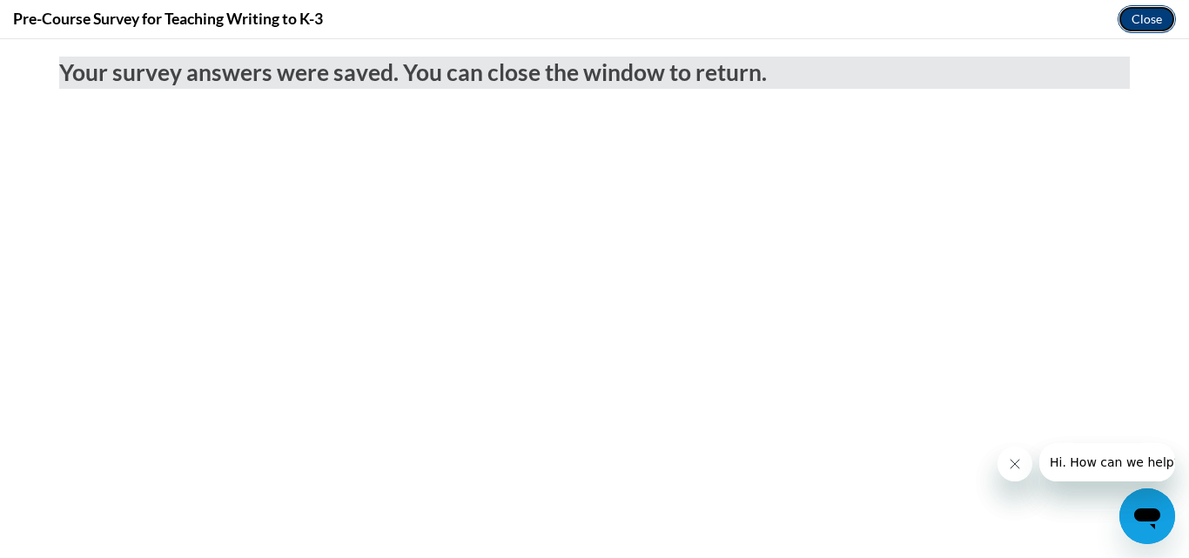
click at [1150, 20] on button "Close" at bounding box center [1147, 19] width 58 height 28
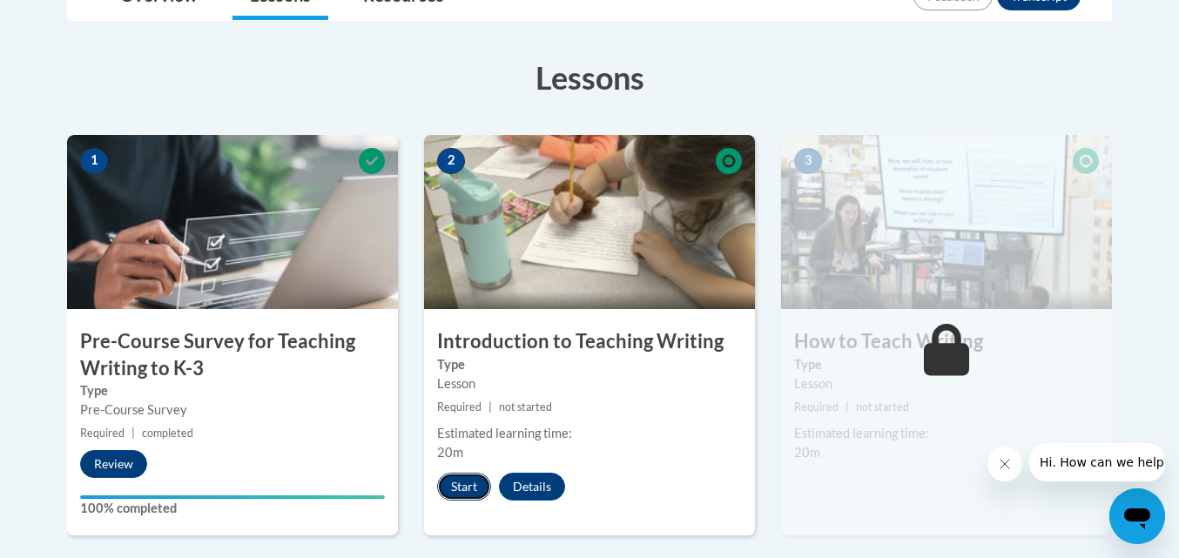
click at [475, 481] on button "Start" at bounding box center [464, 487] width 54 height 28
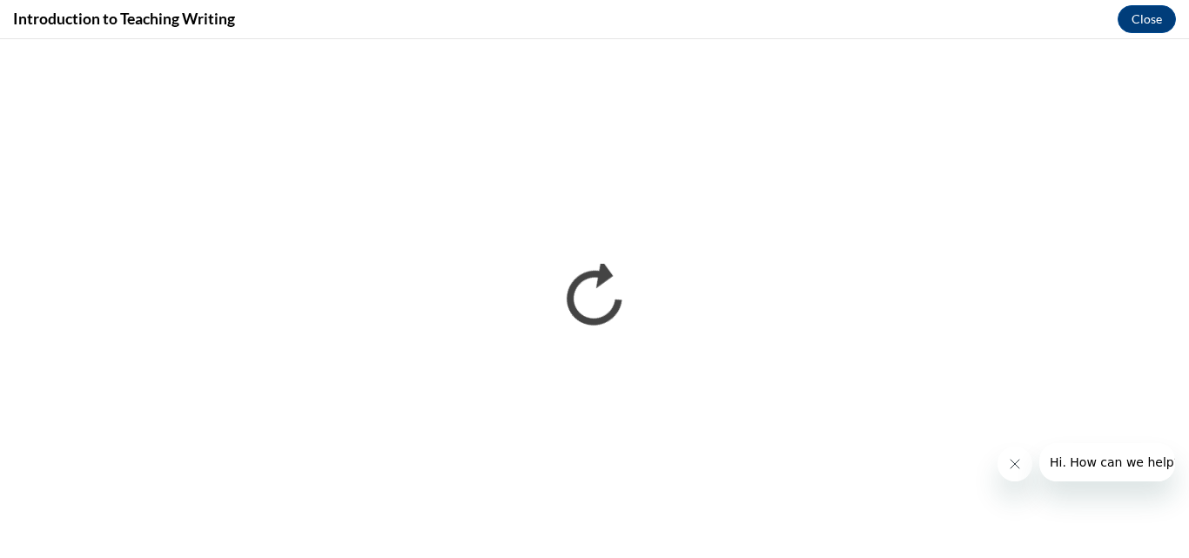
click at [1010, 459] on icon "Close message from company" at bounding box center [1014, 464] width 14 height 14
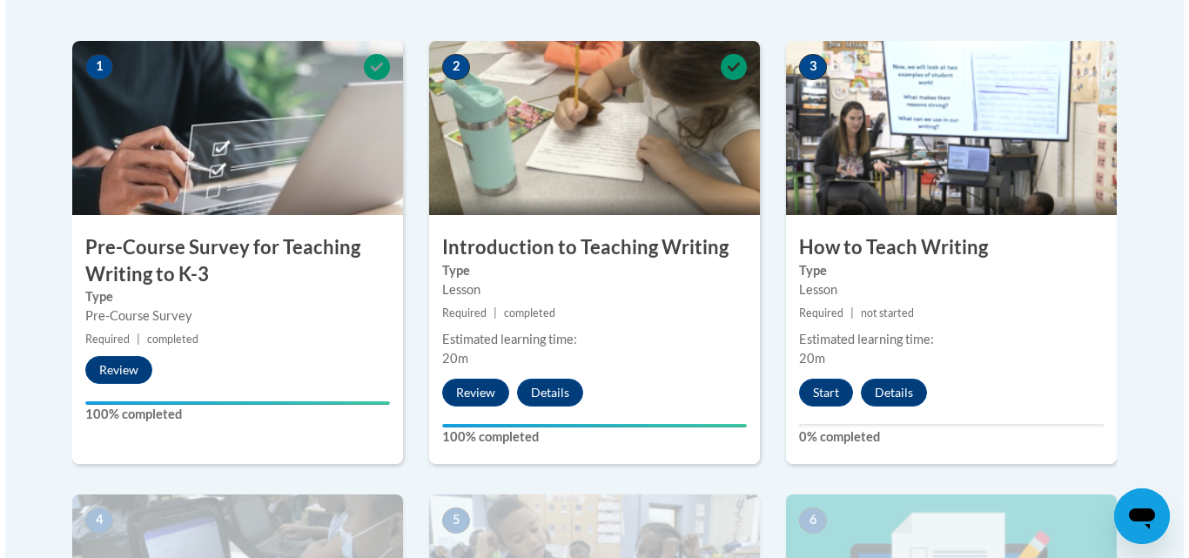
scroll to position [550, 0]
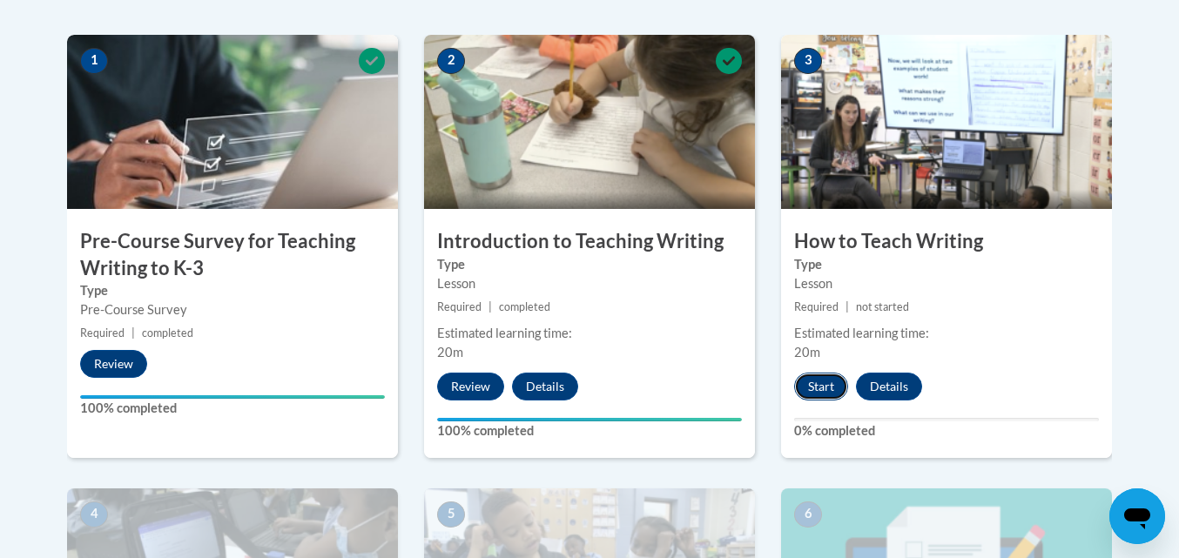
click at [805, 379] on button "Start" at bounding box center [821, 387] width 54 height 28
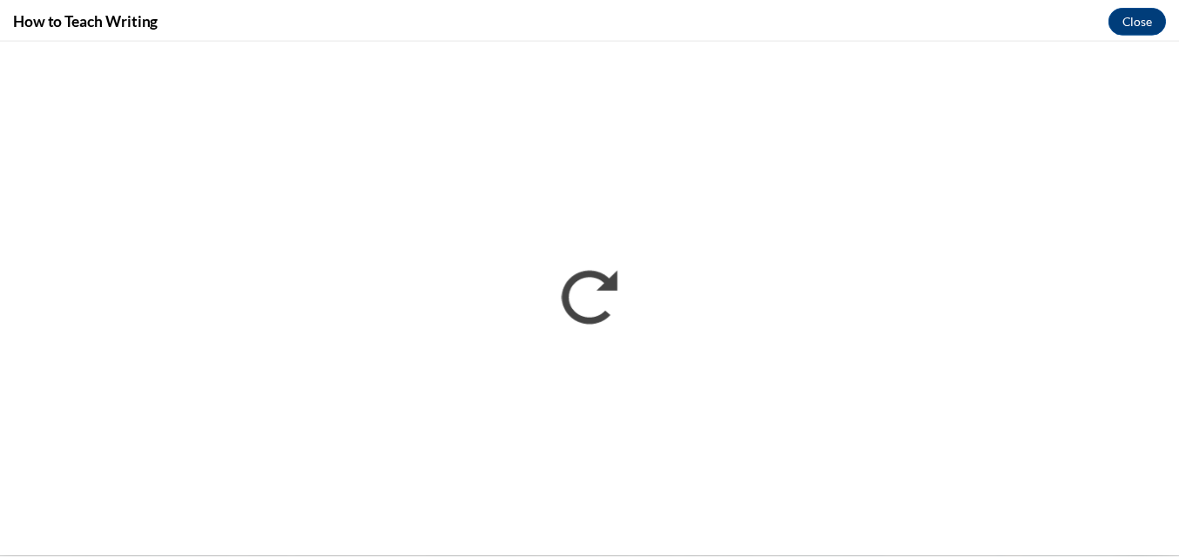
scroll to position [0, 0]
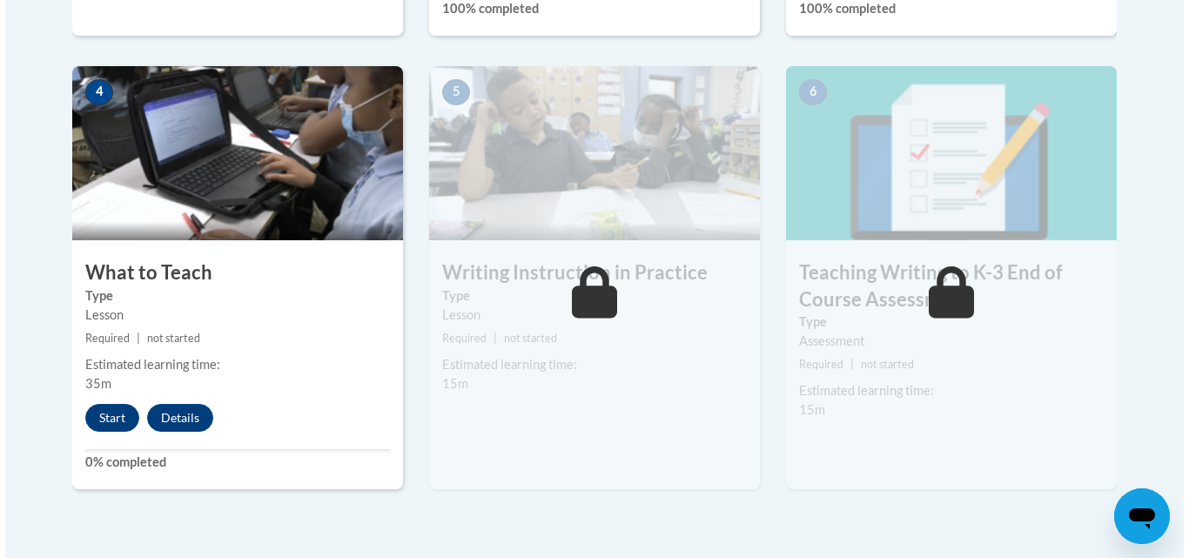
scroll to position [970, 0]
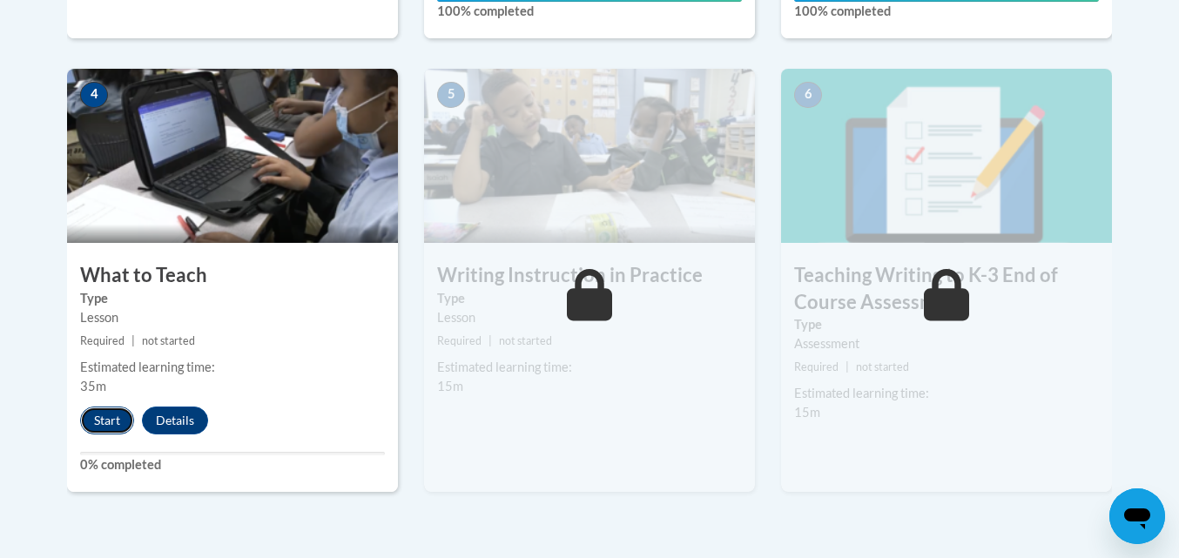
click at [101, 421] on button "Start" at bounding box center [107, 421] width 54 height 28
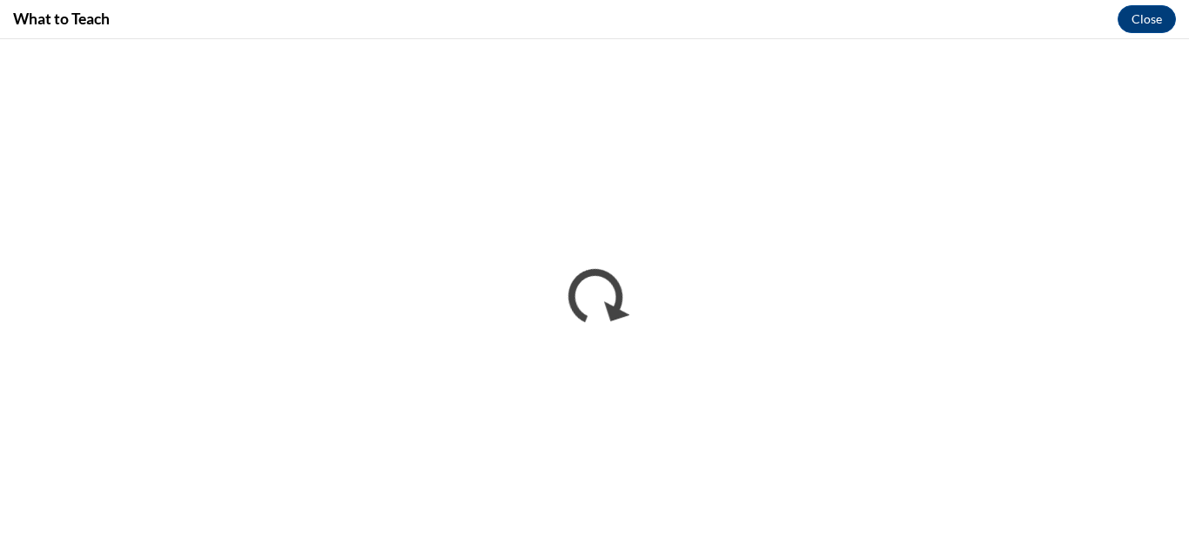
scroll to position [0, 0]
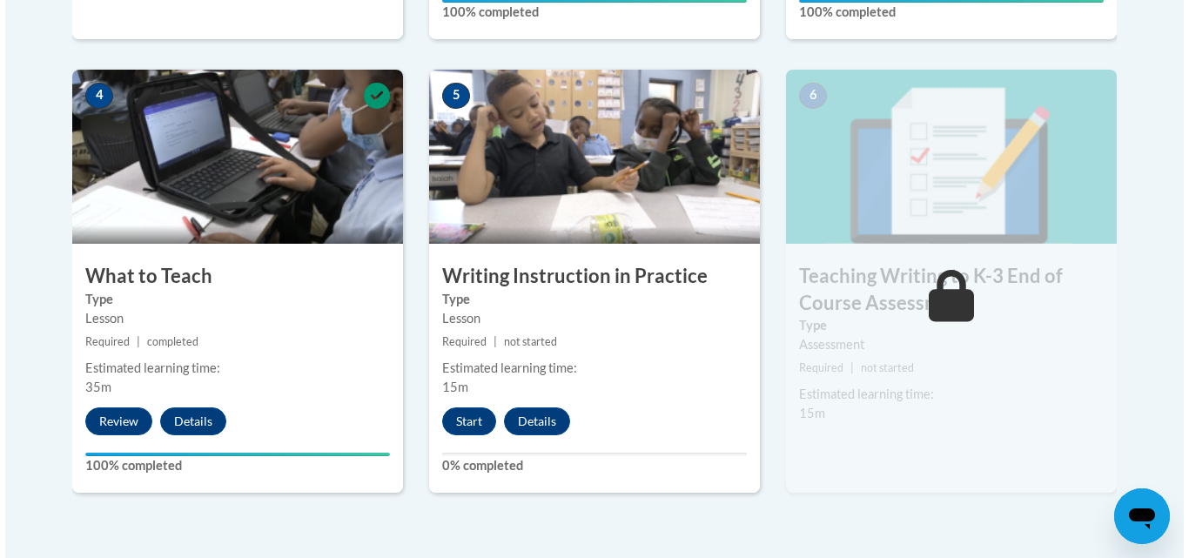
scroll to position [970, 0]
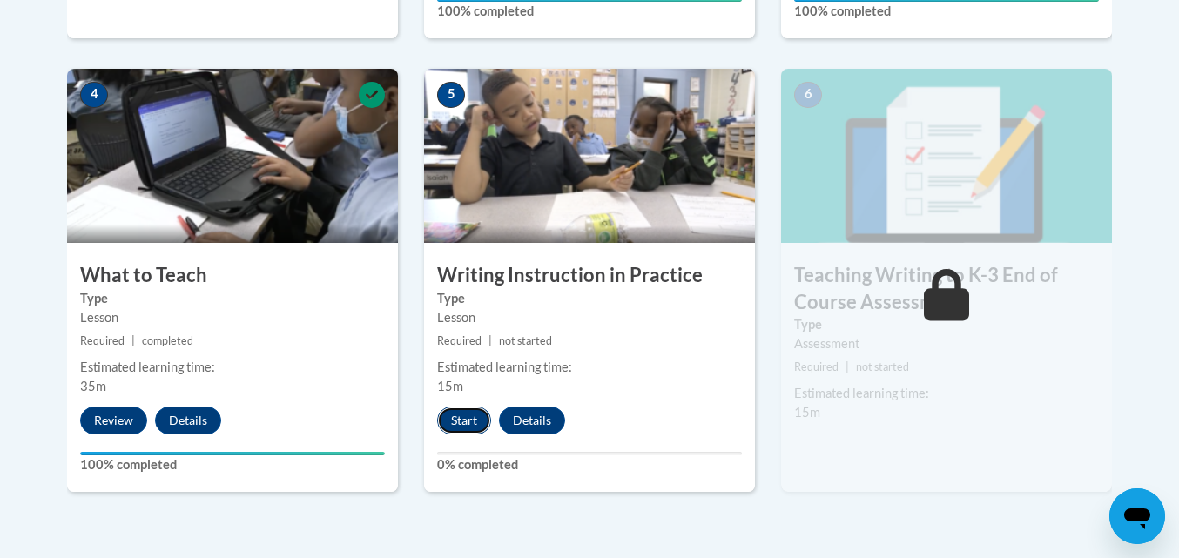
click at [467, 420] on button "Start" at bounding box center [464, 421] width 54 height 28
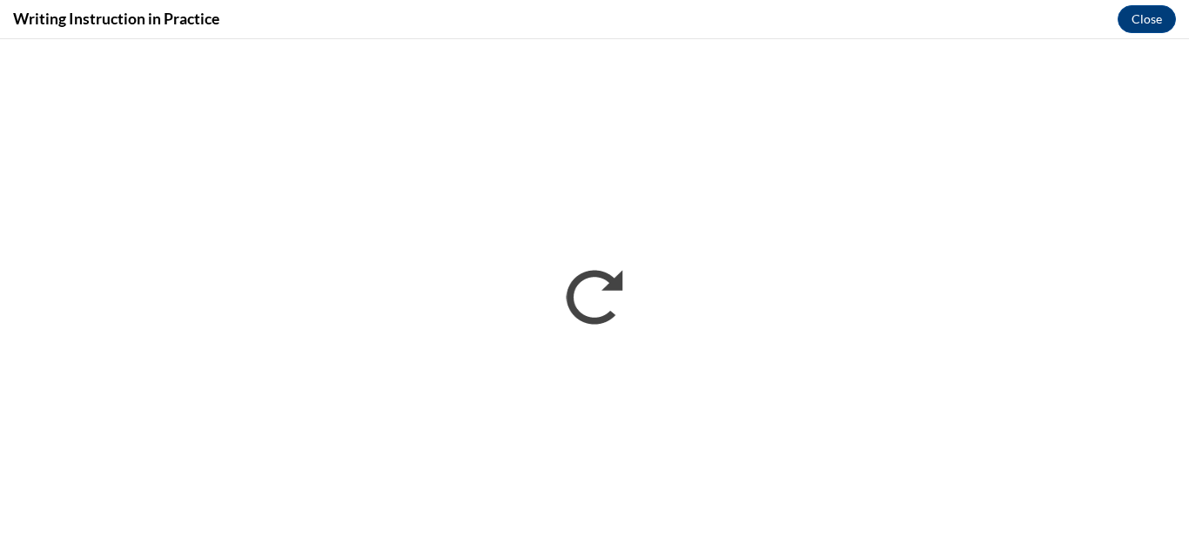
scroll to position [0, 0]
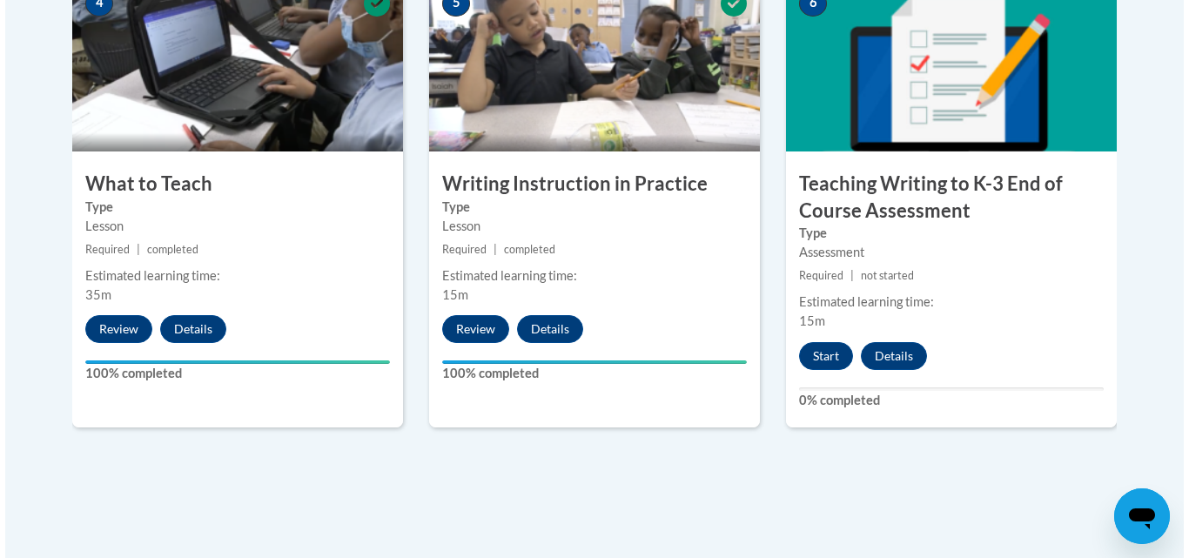
scroll to position [1062, 0]
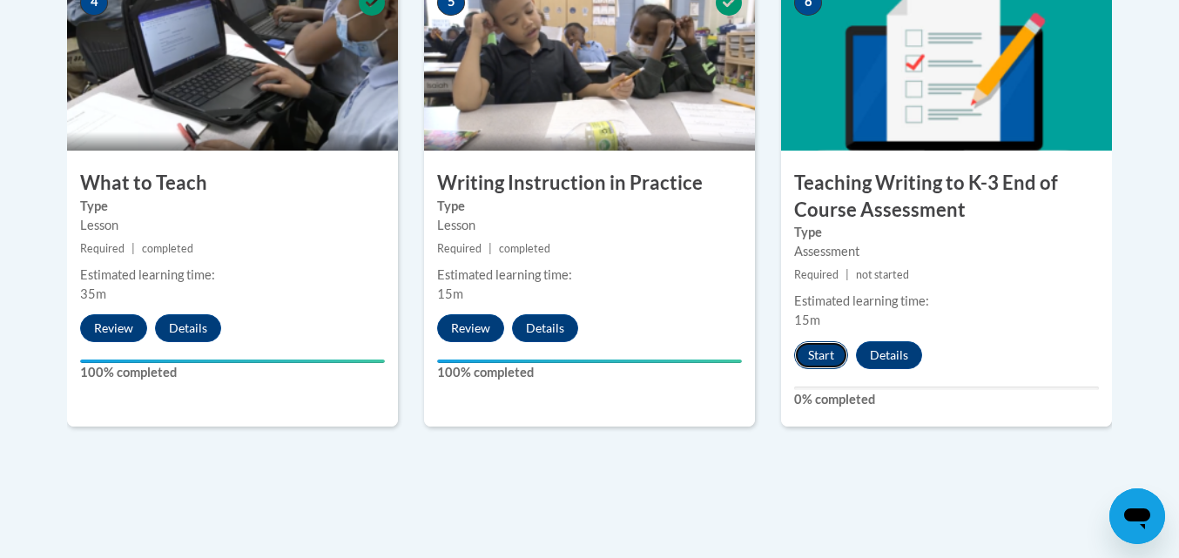
click at [825, 354] on button "Start" at bounding box center [821, 355] width 54 height 28
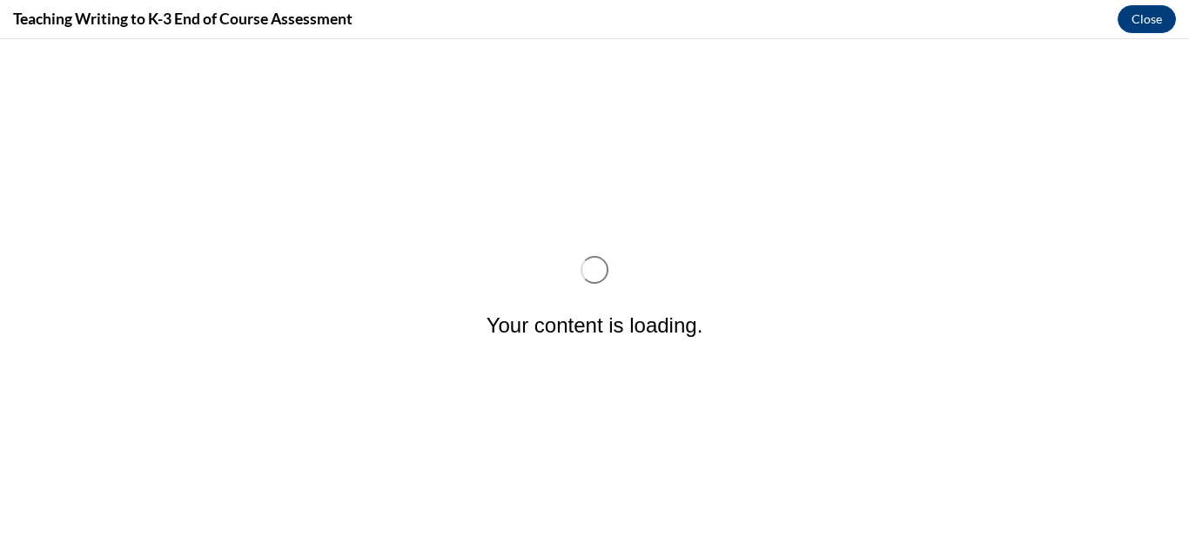
scroll to position [0, 0]
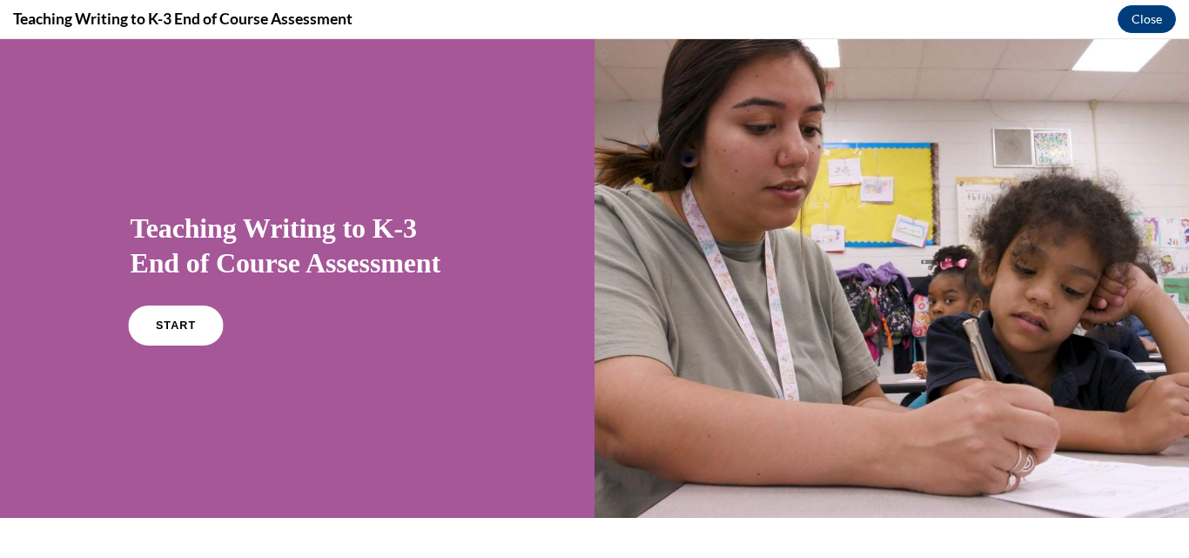
click at [159, 326] on span "START" at bounding box center [175, 326] width 40 height 13
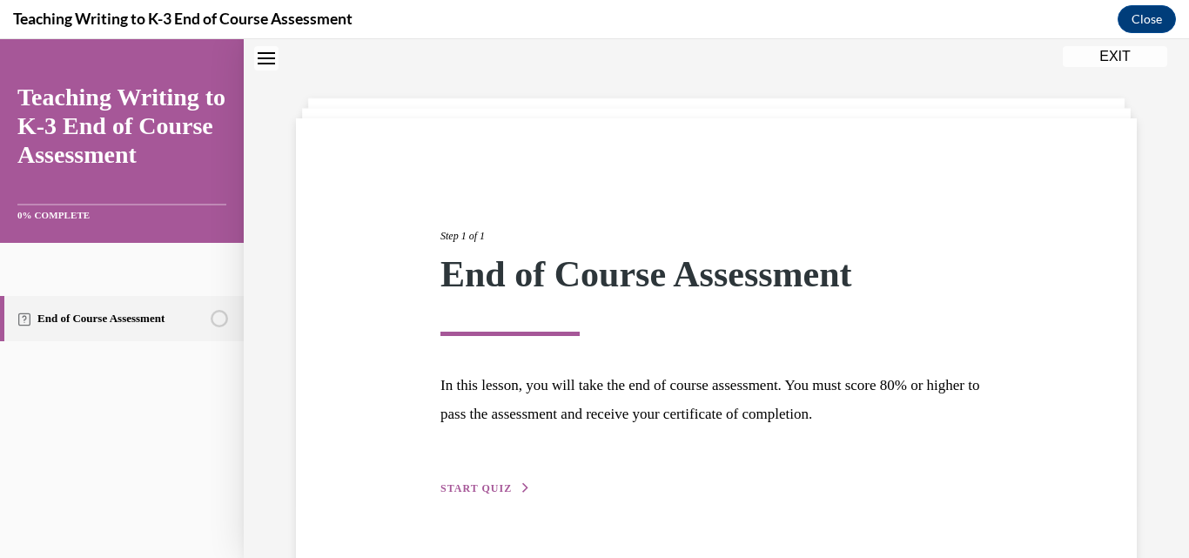
scroll to position [98, 0]
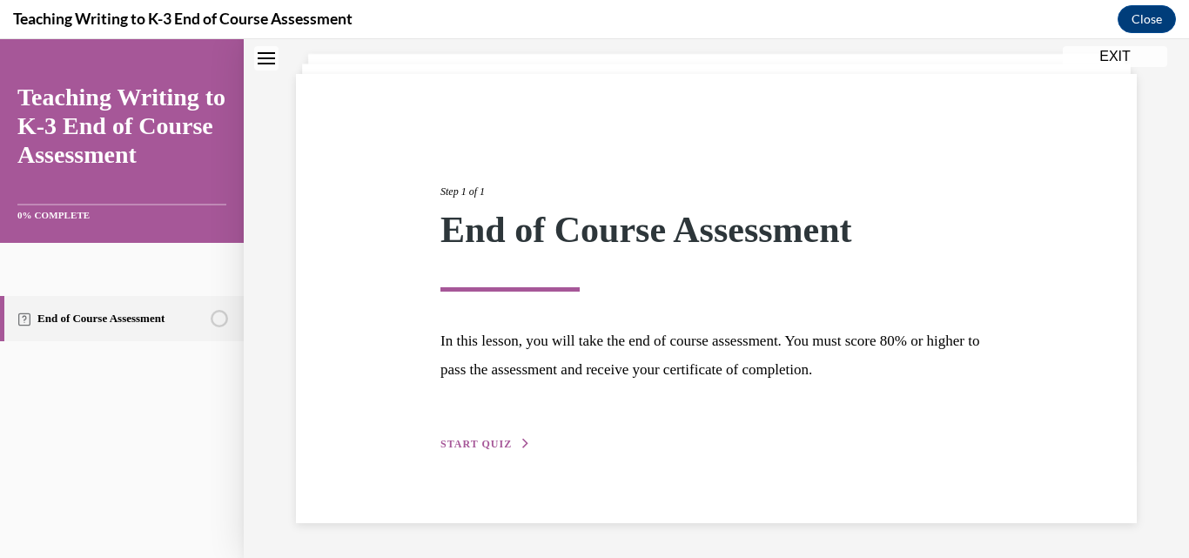
click at [465, 441] on span "START QUIZ" at bounding box center [476, 444] width 71 height 12
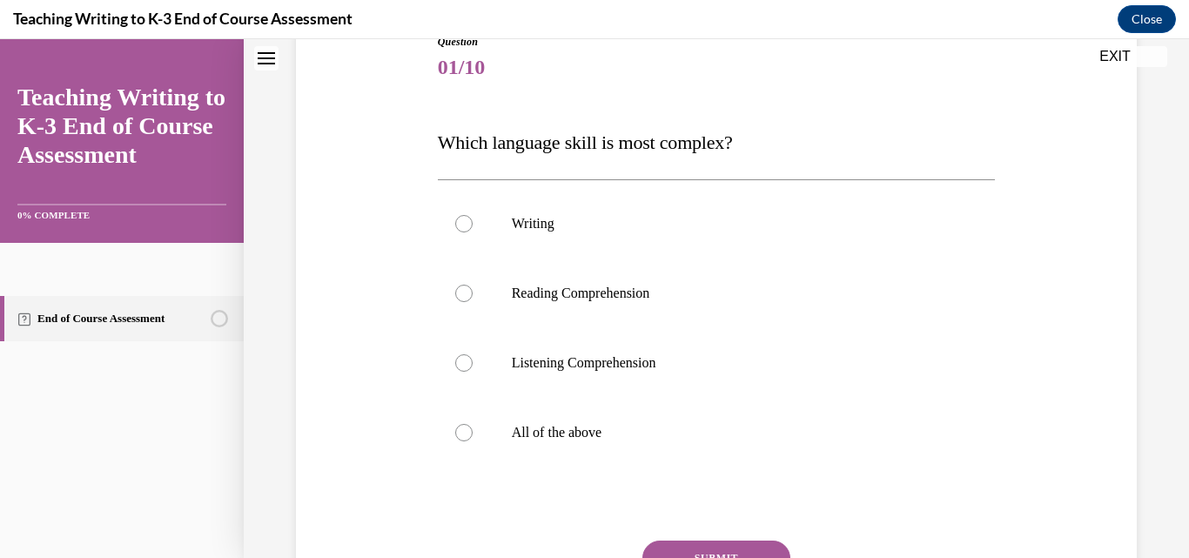
scroll to position [212, 0]
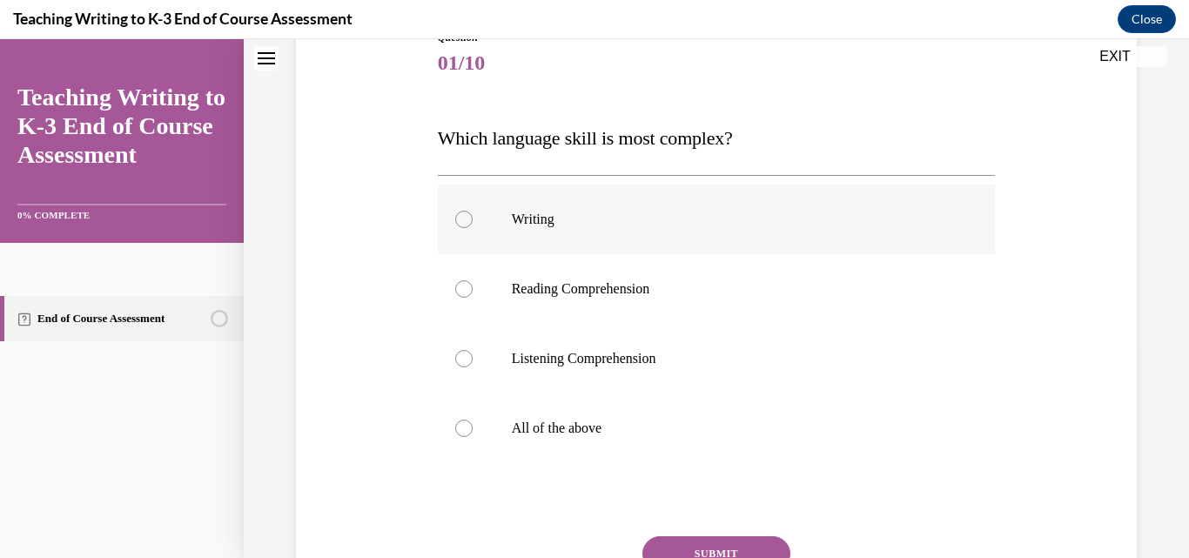
click at [463, 214] on div at bounding box center [463, 219] width 17 height 17
click at [463, 214] on input "Writing" at bounding box center [463, 219] width 17 height 17
radio input "true"
click at [687, 544] on button "SUBMIT" at bounding box center [717, 553] width 148 height 35
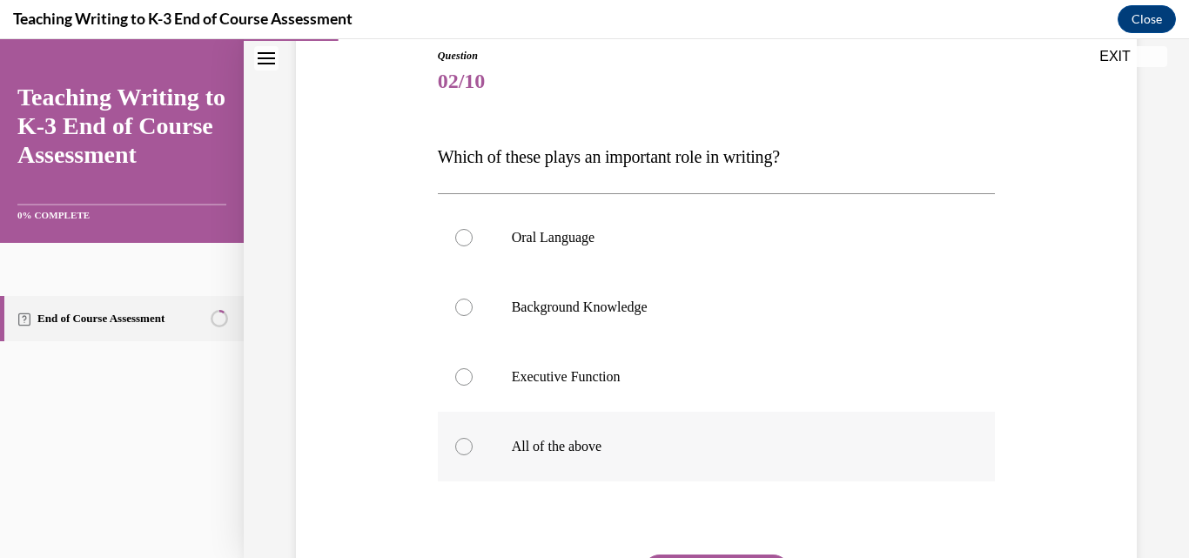
click at [459, 445] on div at bounding box center [463, 446] width 17 height 17
click at [459, 445] on input "All of the above" at bounding box center [463, 446] width 17 height 17
radio input "true"
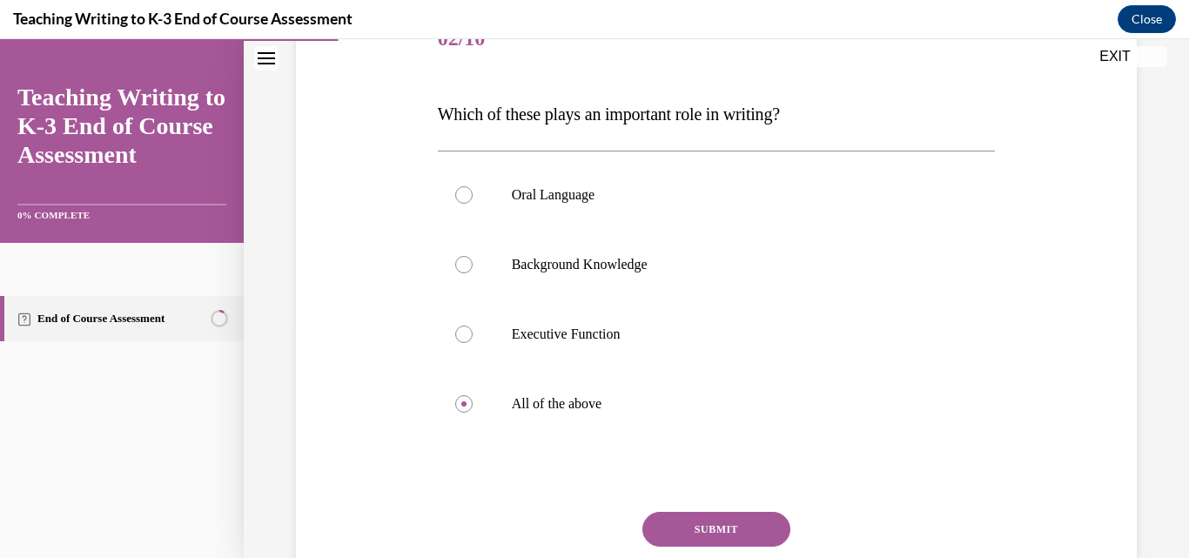
scroll to position [247, 0]
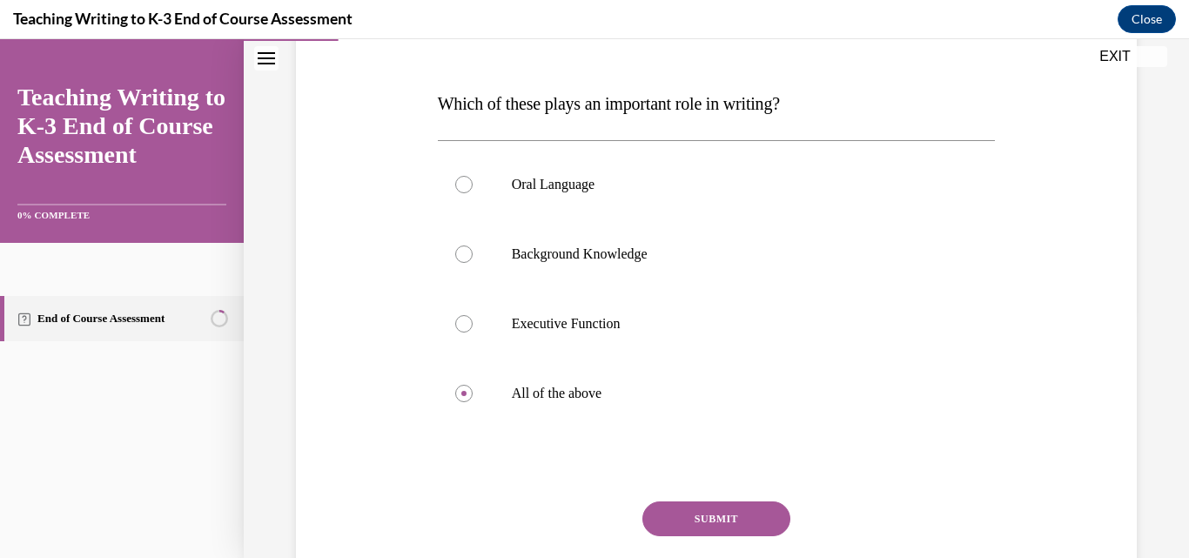
click at [669, 528] on button "SUBMIT" at bounding box center [717, 519] width 148 height 35
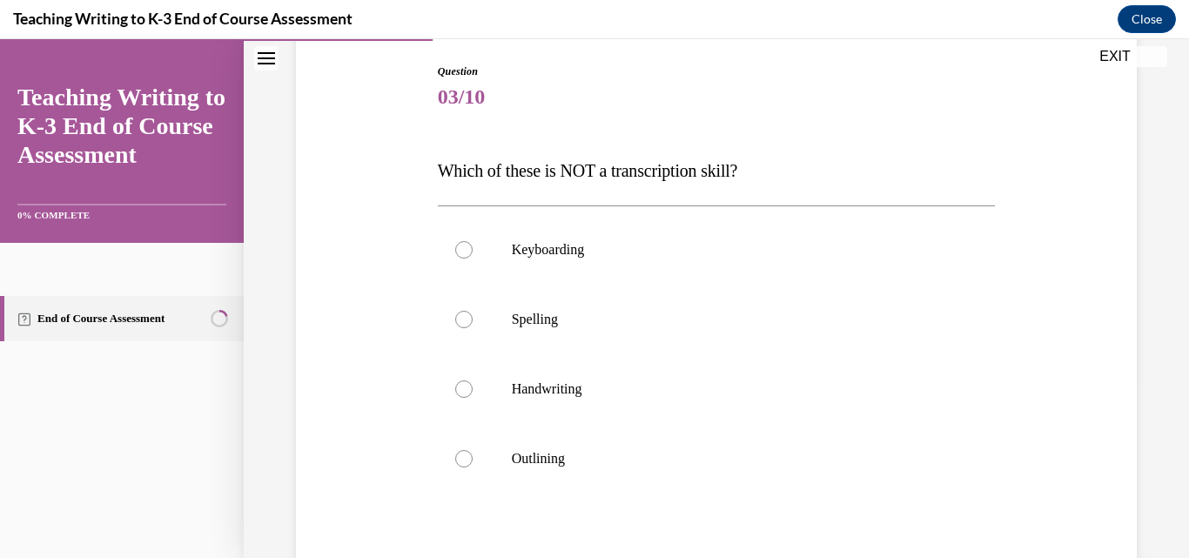
scroll to position [179, 0]
click at [462, 451] on div at bounding box center [463, 457] width 17 height 17
click at [462, 451] on input "Outlining" at bounding box center [463, 457] width 17 height 17
radio input "true"
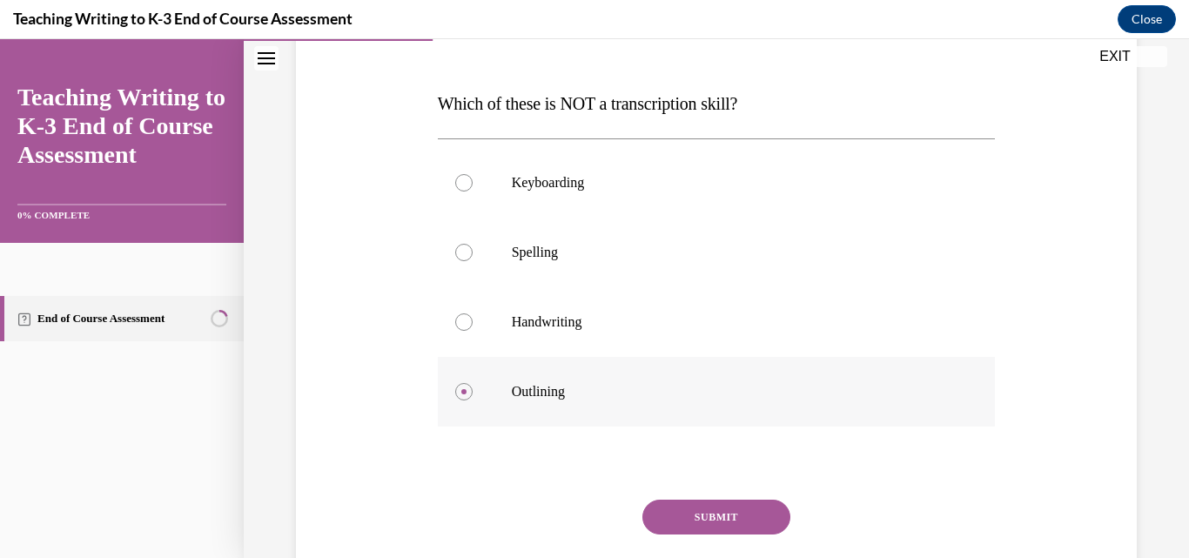
scroll to position [250, 0]
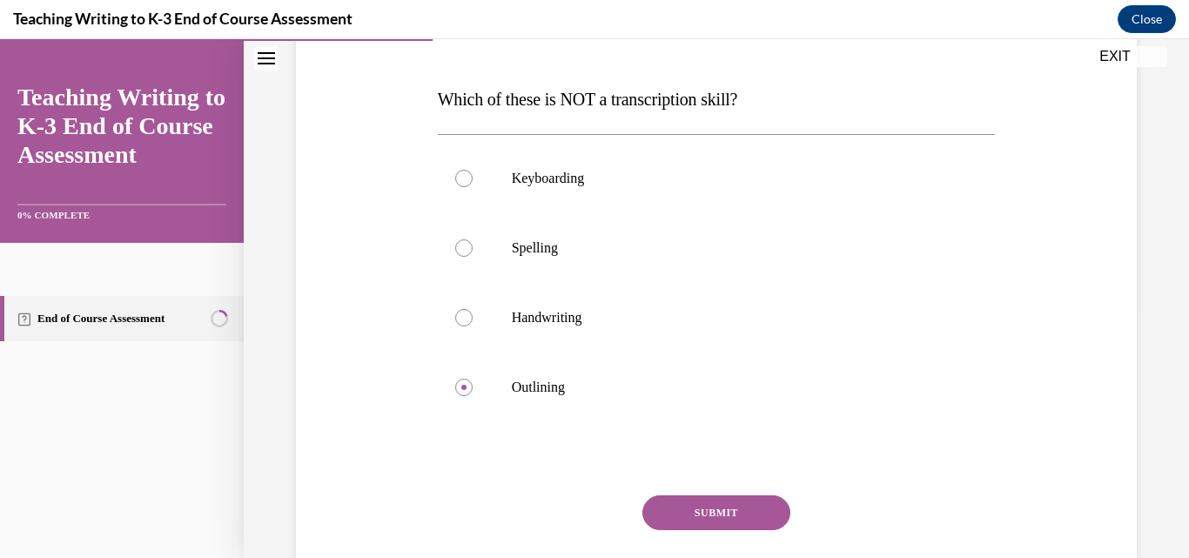
click at [665, 503] on button "SUBMIT" at bounding box center [717, 512] width 148 height 35
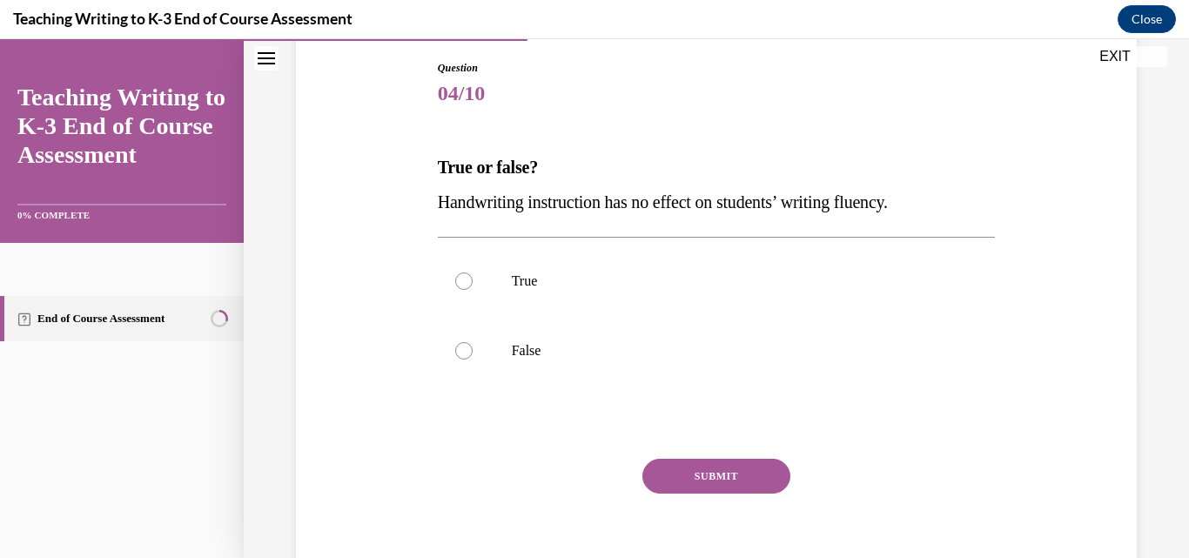
scroll to position [183, 0]
click at [464, 347] on div at bounding box center [463, 349] width 17 height 17
click at [464, 347] on input "False" at bounding box center [463, 349] width 17 height 17
radio input "true"
click at [680, 472] on button "SUBMIT" at bounding box center [717, 475] width 148 height 35
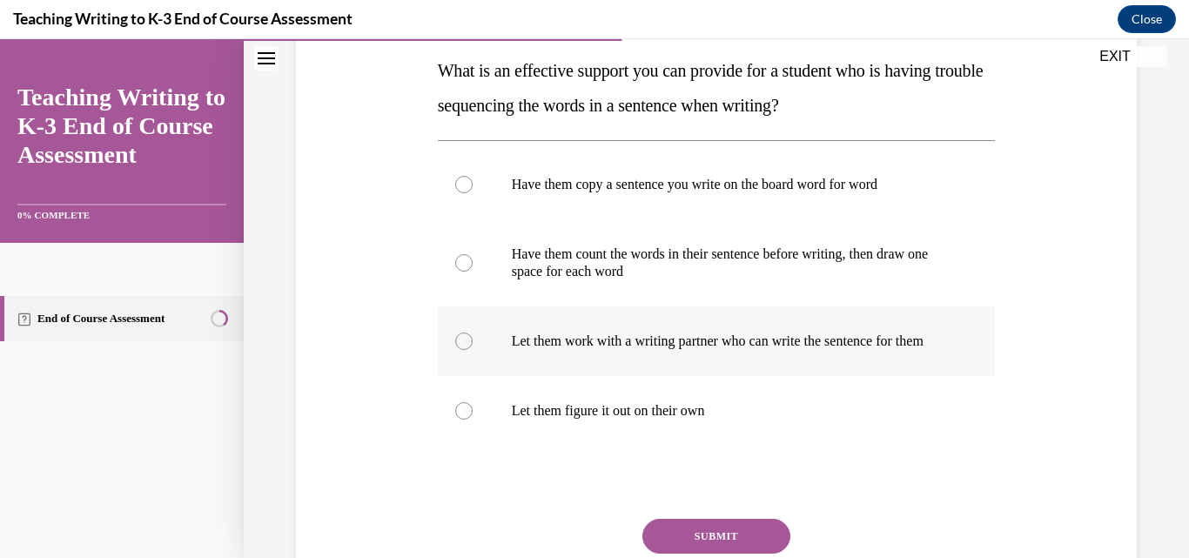
scroll to position [280, 0]
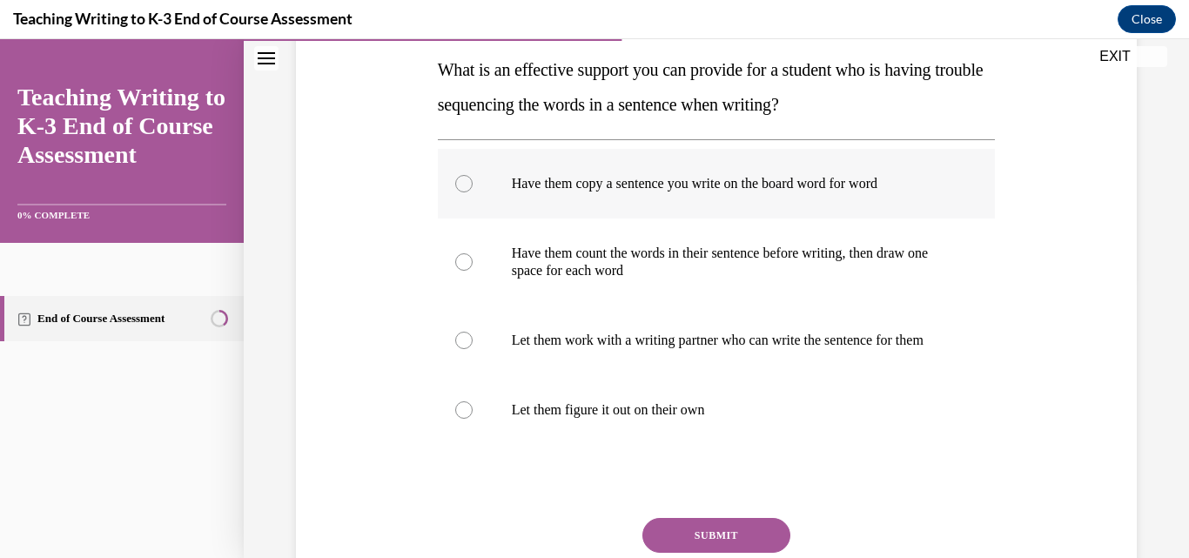
click at [460, 181] on div at bounding box center [463, 183] width 17 height 17
click at [460, 181] on input "Have them copy a sentence you write on the board word for word" at bounding box center [463, 183] width 17 height 17
radio input "true"
click at [705, 545] on button "SUBMIT" at bounding box center [717, 535] width 148 height 35
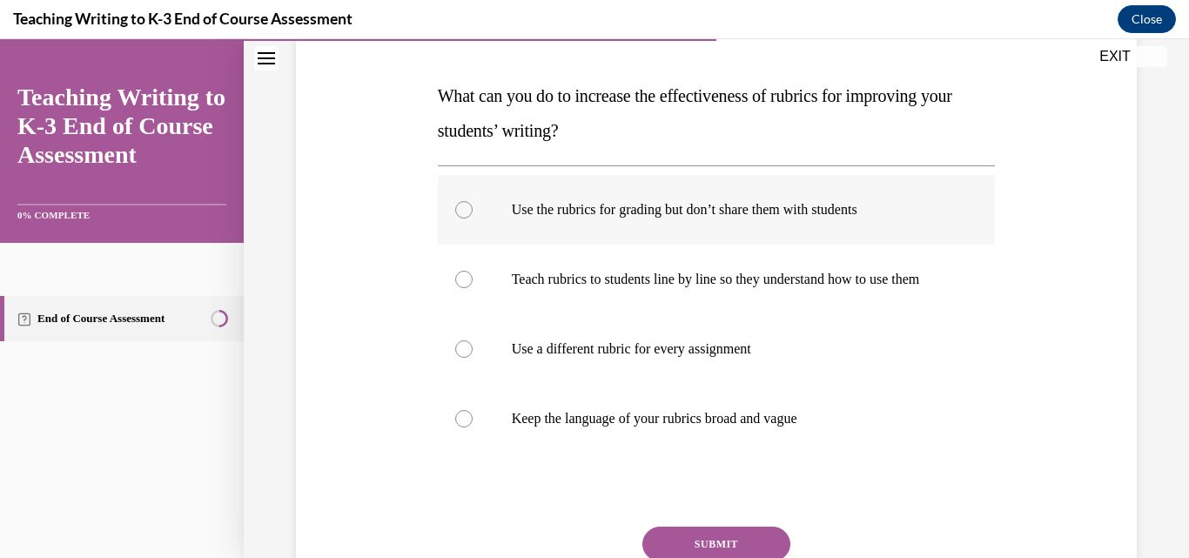
scroll to position [256, 0]
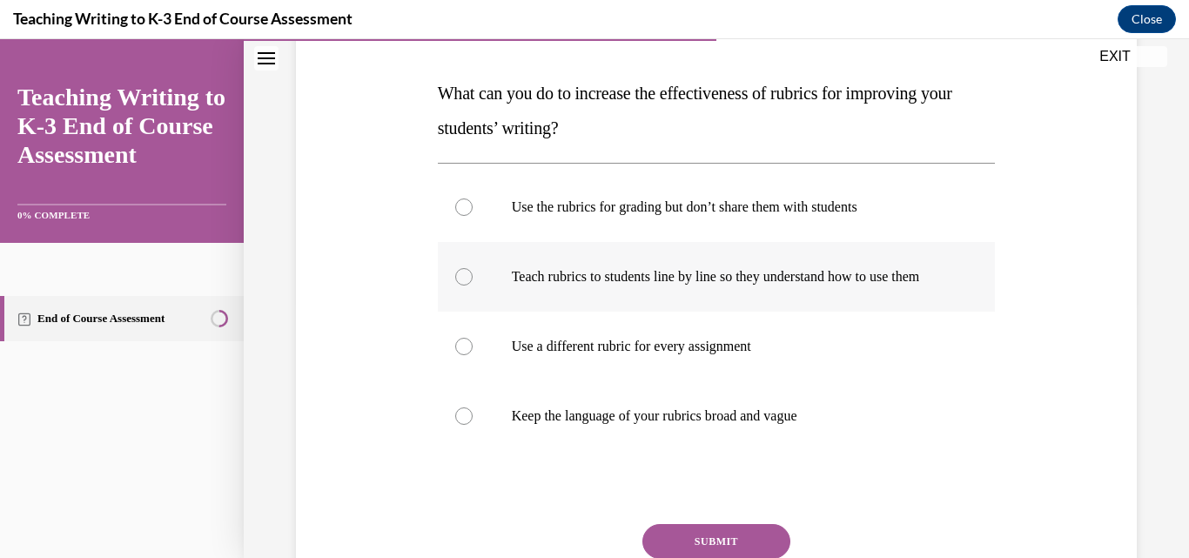
click at [455, 285] on div at bounding box center [463, 276] width 17 height 17
click at [455, 285] on input "Teach rubrics to students line by line so they understand how to use them" at bounding box center [463, 276] width 17 height 17
radio input "true"
click at [681, 546] on button "SUBMIT" at bounding box center [717, 541] width 148 height 35
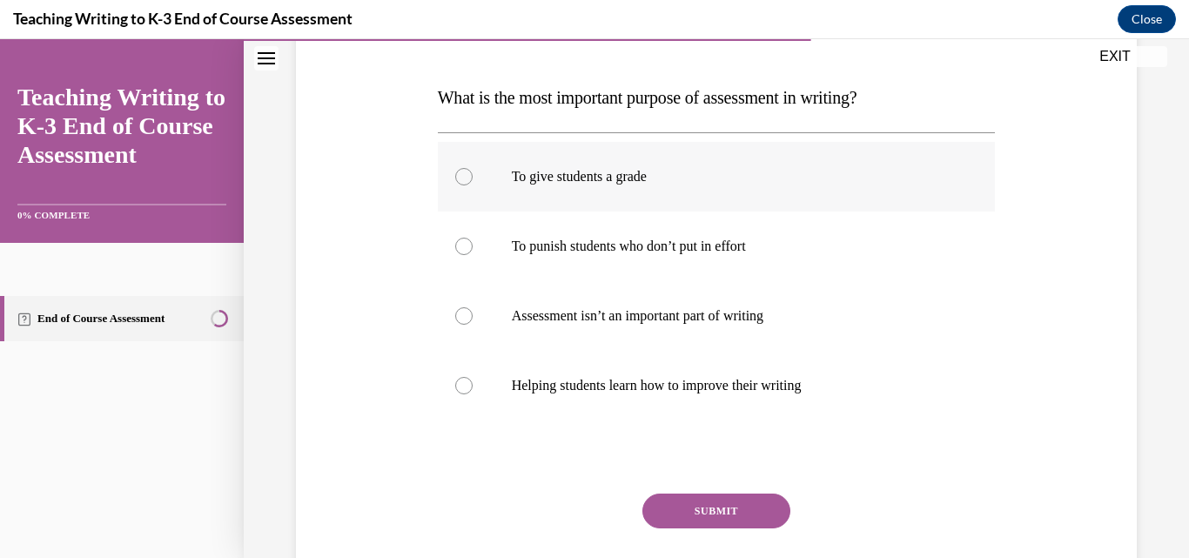
scroll to position [251, 0]
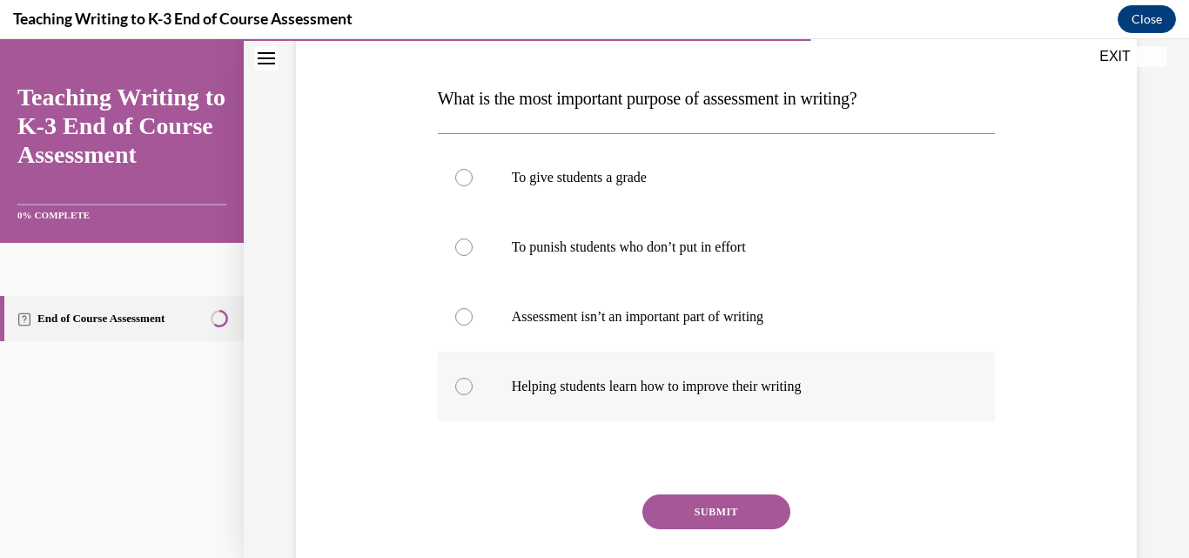
click at [467, 383] on div at bounding box center [463, 386] width 17 height 17
click at [467, 383] on input "Helping students learn how to improve their writing" at bounding box center [463, 386] width 17 height 17
radio input "true"
click at [663, 519] on button "SUBMIT" at bounding box center [717, 512] width 148 height 35
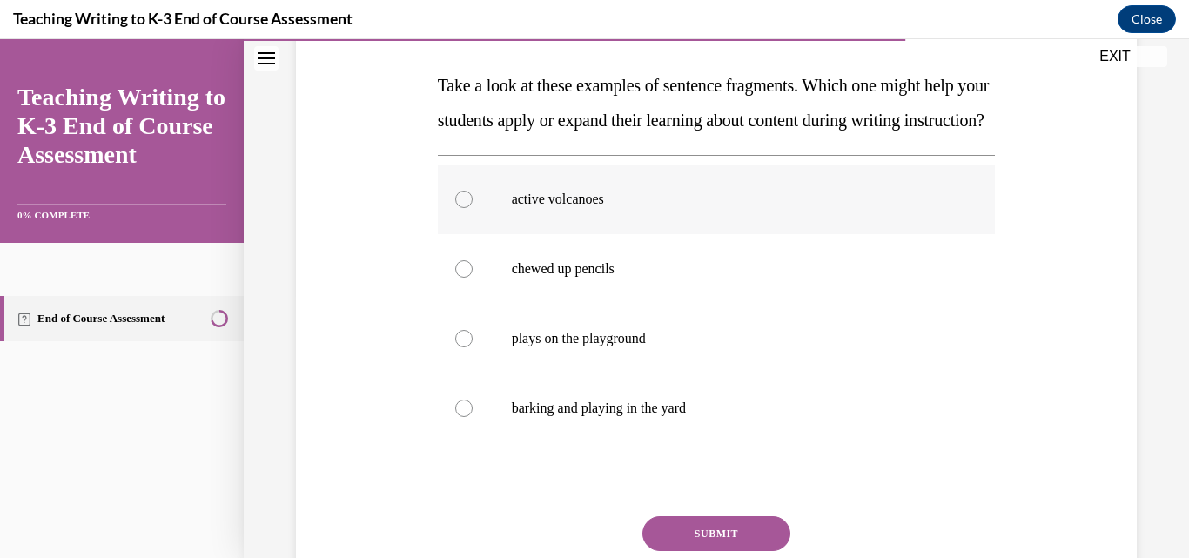
scroll to position [263, 0]
click at [460, 209] on div at bounding box center [463, 200] width 17 height 17
click at [460, 209] on input "active volcanoes" at bounding box center [463, 200] width 17 height 17
radio input "true"
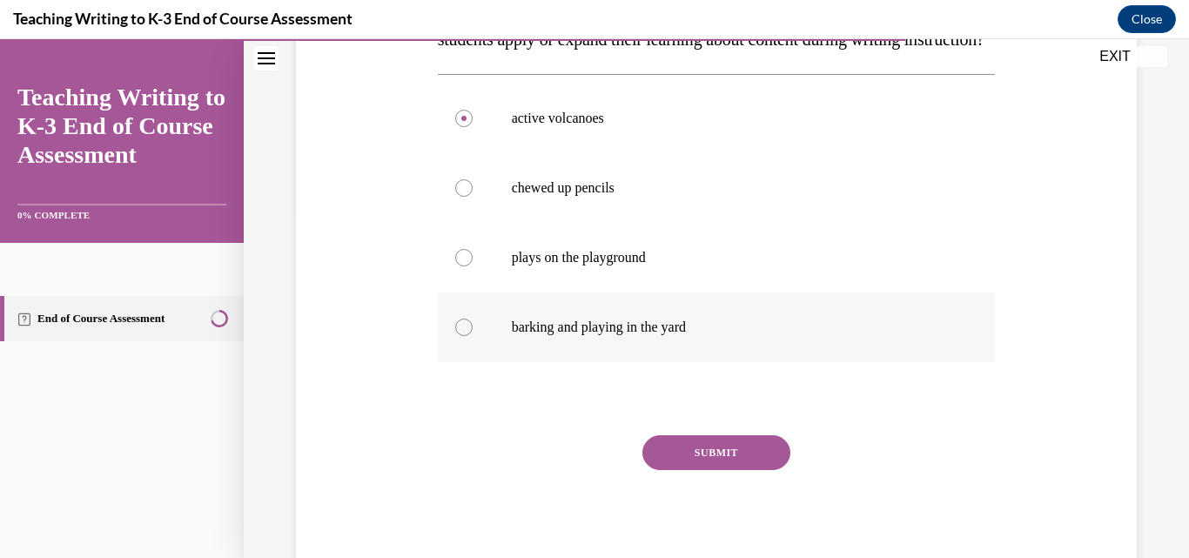
scroll to position [348, 0]
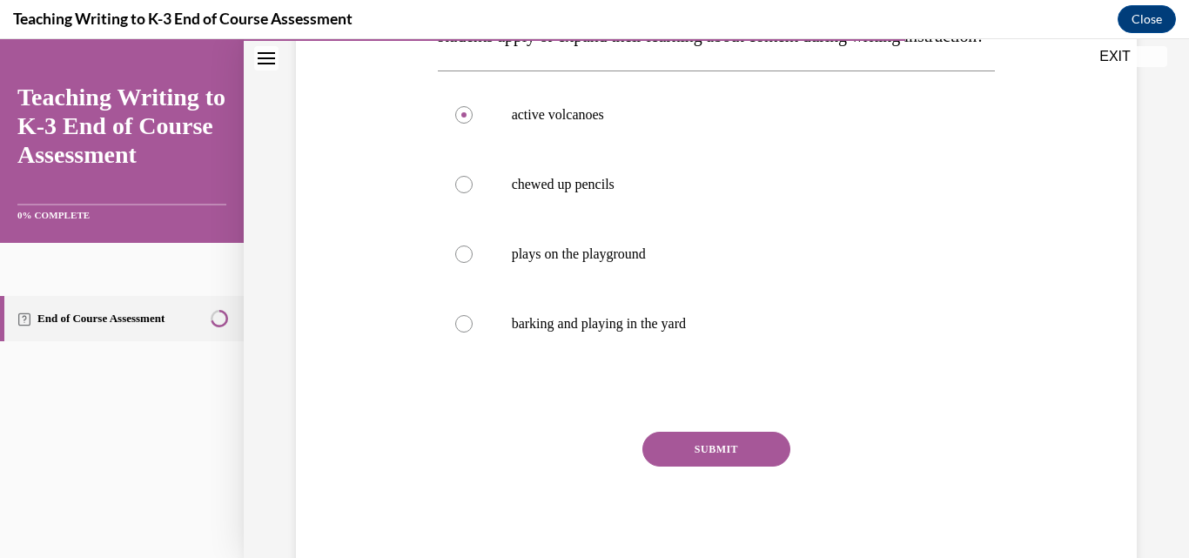
click at [662, 467] on button "SUBMIT" at bounding box center [717, 449] width 148 height 35
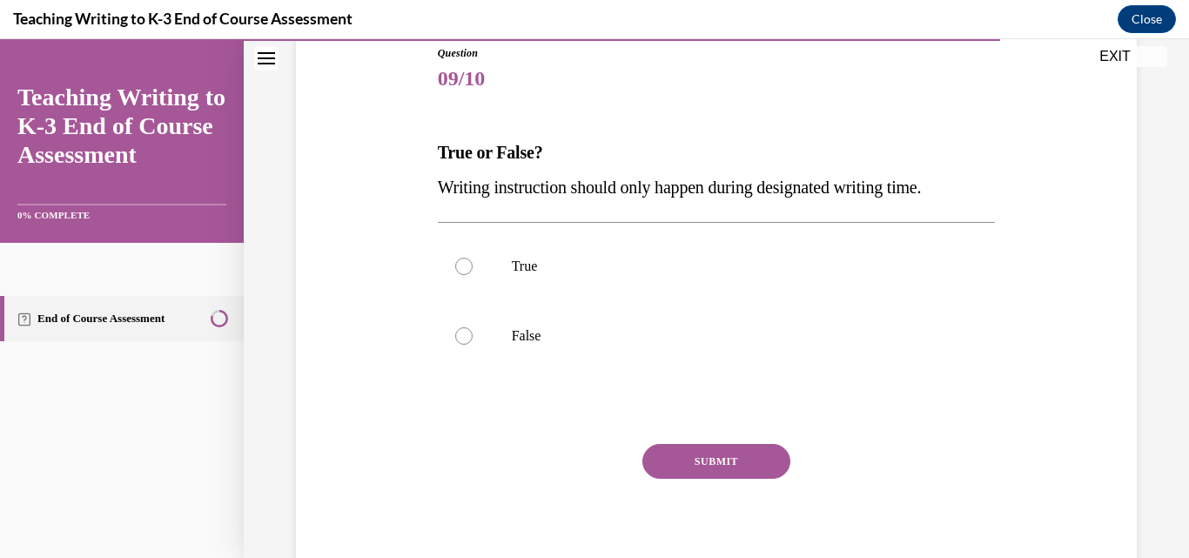
scroll to position [198, 0]
click at [456, 331] on div at bounding box center [463, 335] width 17 height 17
click at [456, 331] on input "False" at bounding box center [463, 335] width 17 height 17
radio input "true"
click at [686, 450] on button "SUBMIT" at bounding box center [717, 460] width 148 height 35
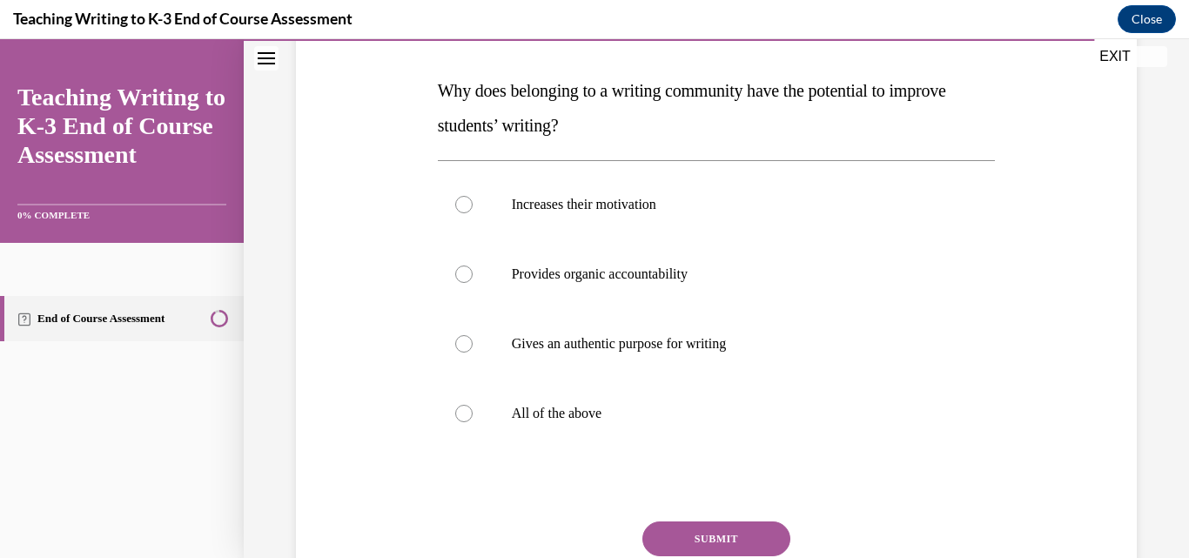
scroll to position [259, 0]
click at [463, 412] on div at bounding box center [463, 412] width 17 height 17
click at [463, 412] on input "All of the above" at bounding box center [463, 412] width 17 height 17
radio input "true"
click at [672, 529] on button "SUBMIT" at bounding box center [717, 538] width 148 height 35
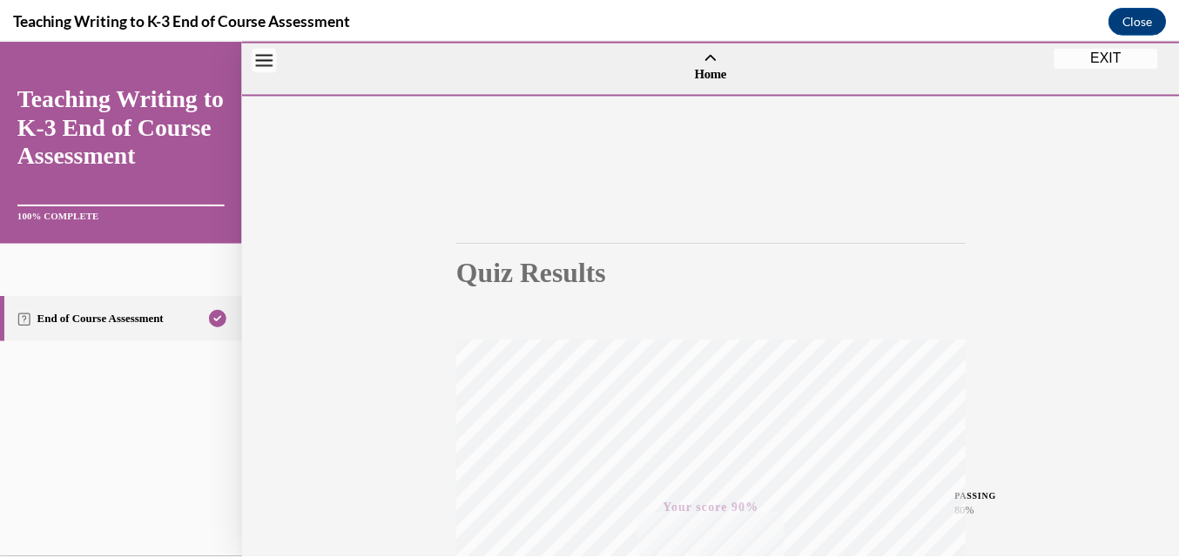
scroll to position [374, 0]
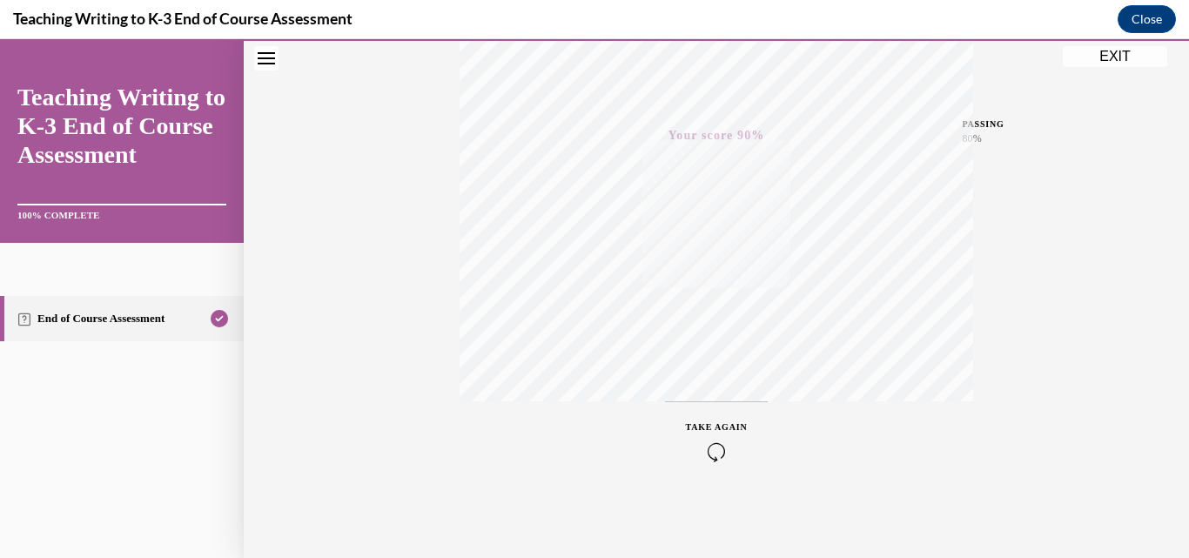
click at [1121, 51] on button "EXIT" at bounding box center [1115, 56] width 104 height 21
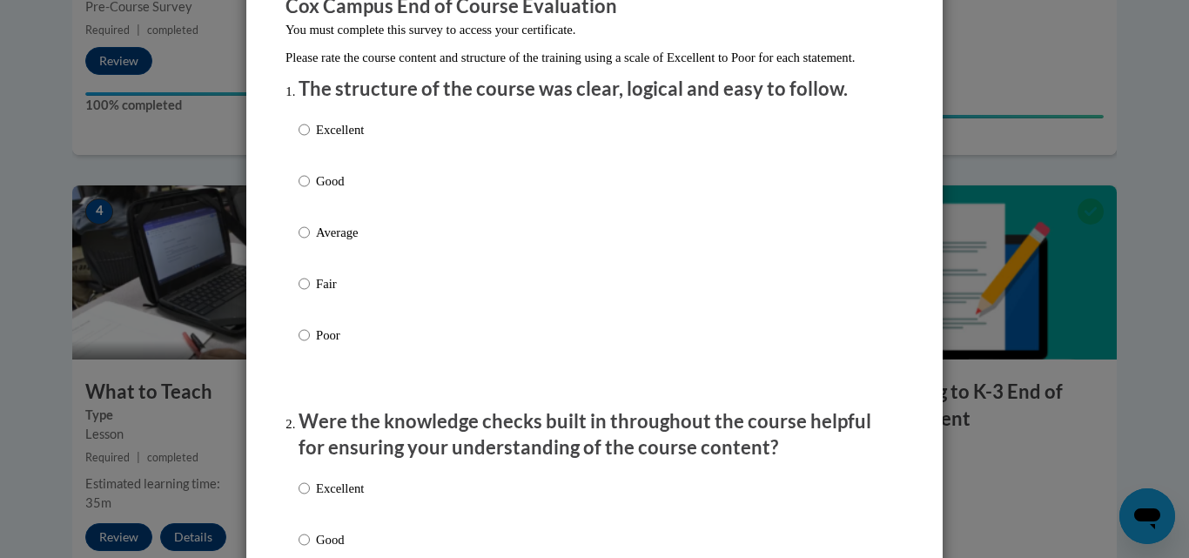
scroll to position [169, 0]
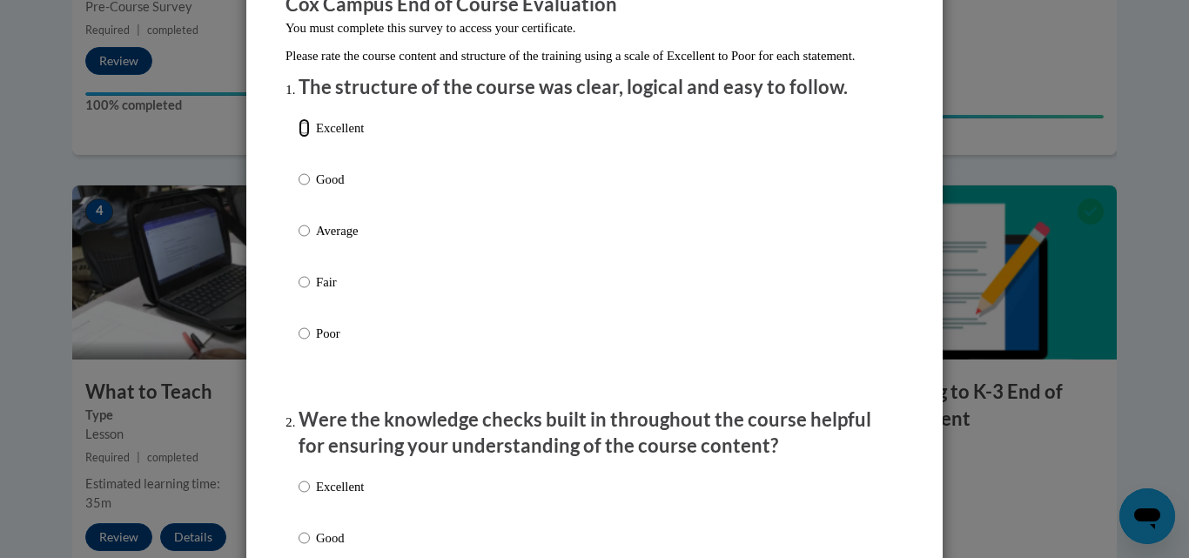
click at [300, 138] on input "Excellent" at bounding box center [304, 127] width 11 height 19
radio input "true"
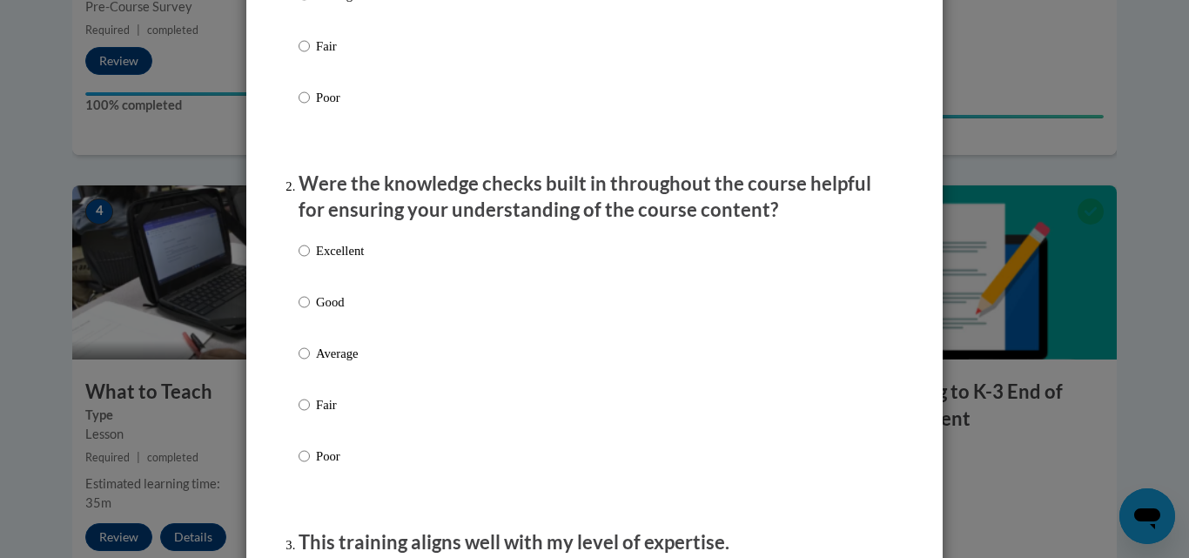
scroll to position [406, 0]
click at [303, 259] on input "Excellent" at bounding box center [304, 249] width 11 height 19
radio input "true"
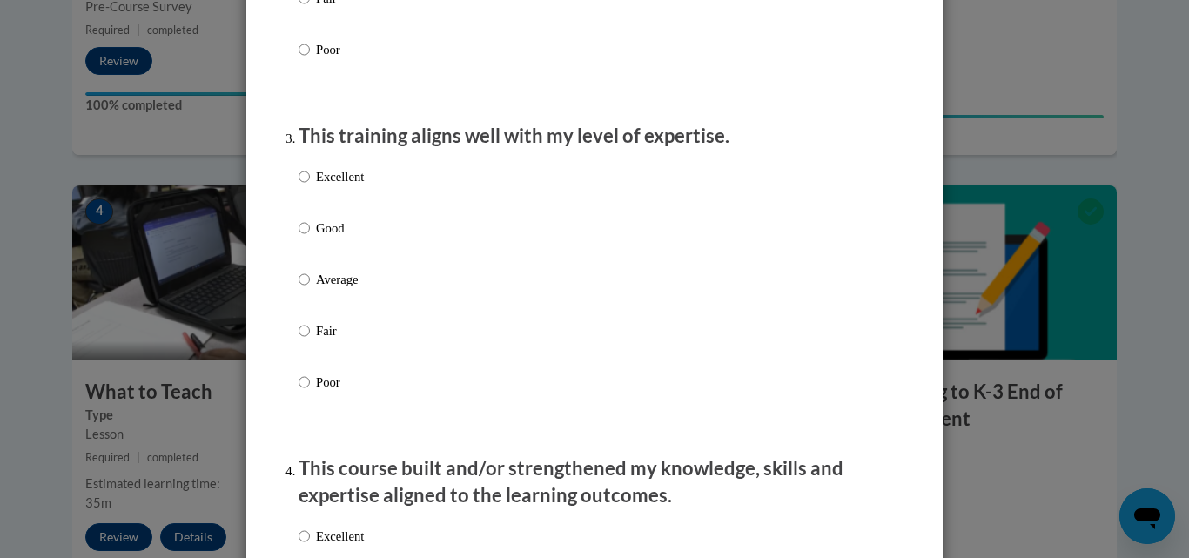
scroll to position [812, 0]
click at [301, 185] on input "Excellent" at bounding box center [304, 175] width 11 height 19
radio input "true"
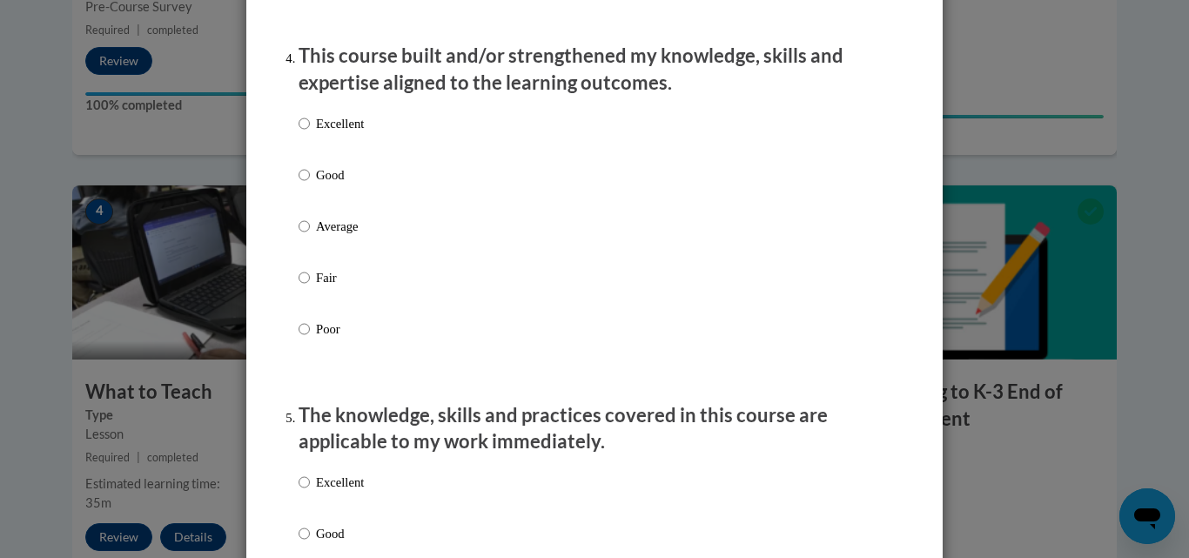
scroll to position [1232, 0]
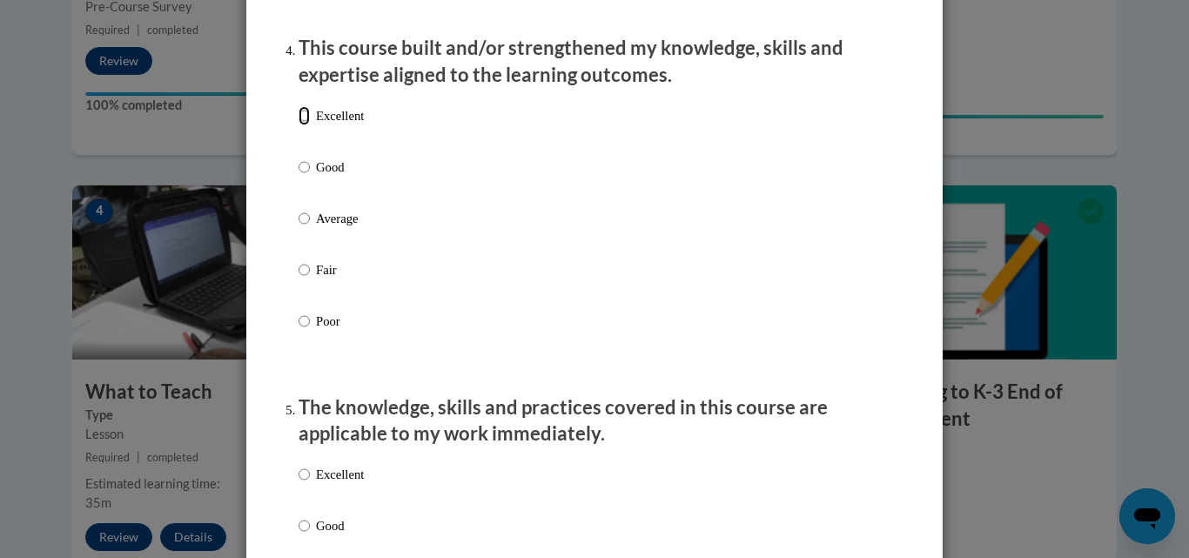
click at [300, 125] on input "Excellent" at bounding box center [304, 115] width 11 height 19
radio input "true"
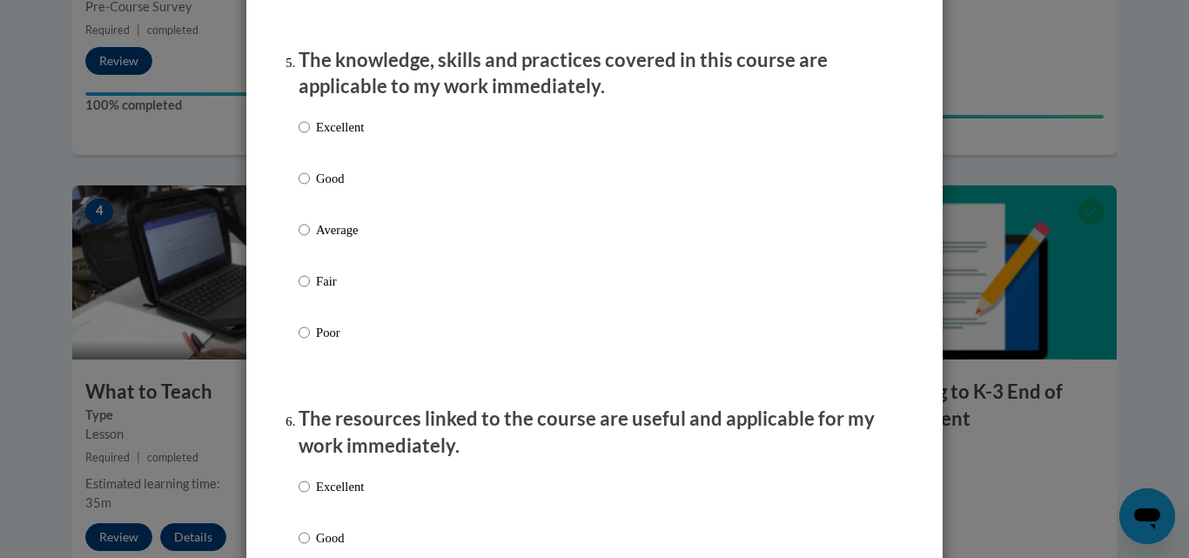
scroll to position [1583, 0]
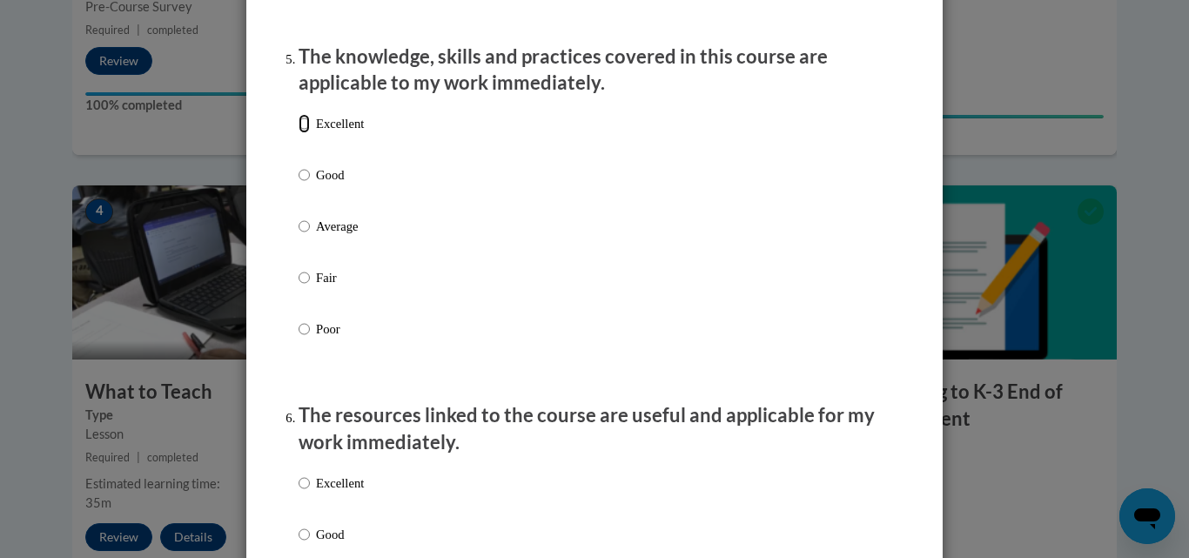
click at [299, 133] on input "Excellent" at bounding box center [304, 123] width 11 height 19
radio input "true"
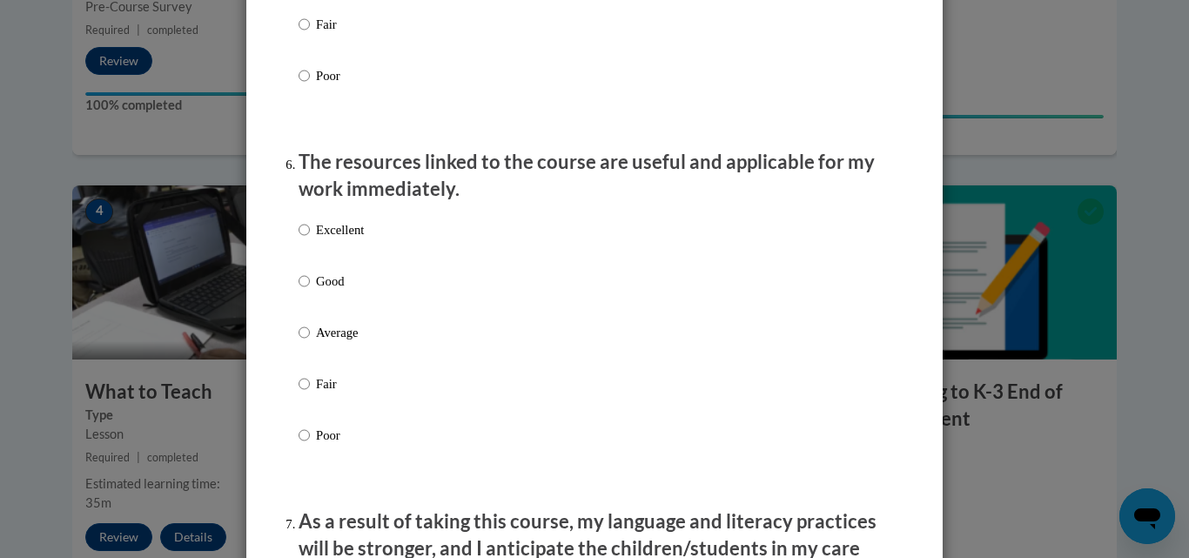
scroll to position [1912, 0]
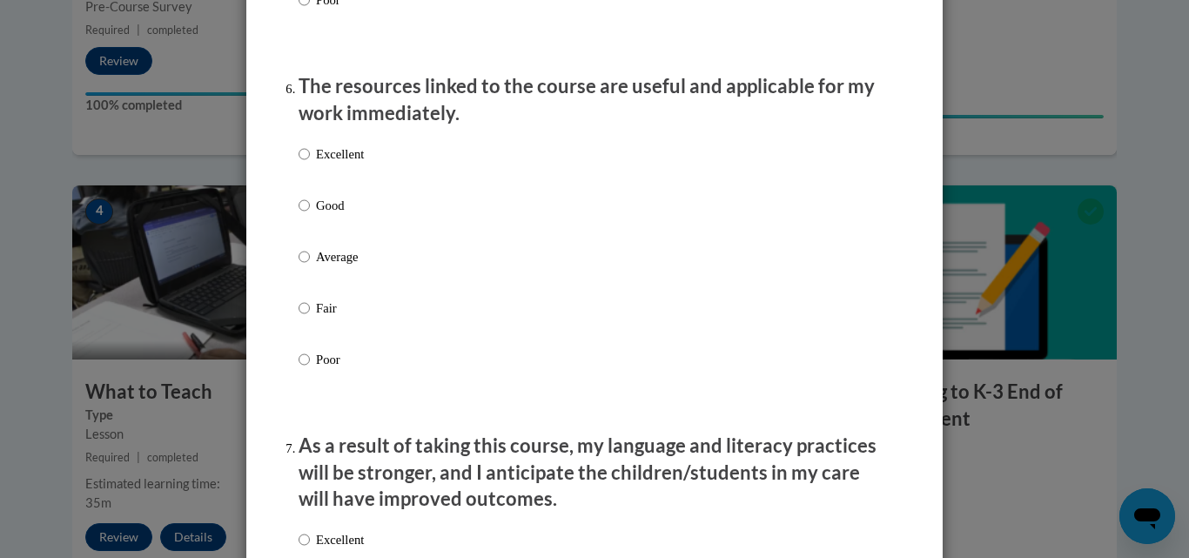
click at [304, 164] on label "Excellent" at bounding box center [331, 168] width 65 height 47
click at [304, 164] on input "Excellent" at bounding box center [304, 154] width 11 height 19
radio input "true"
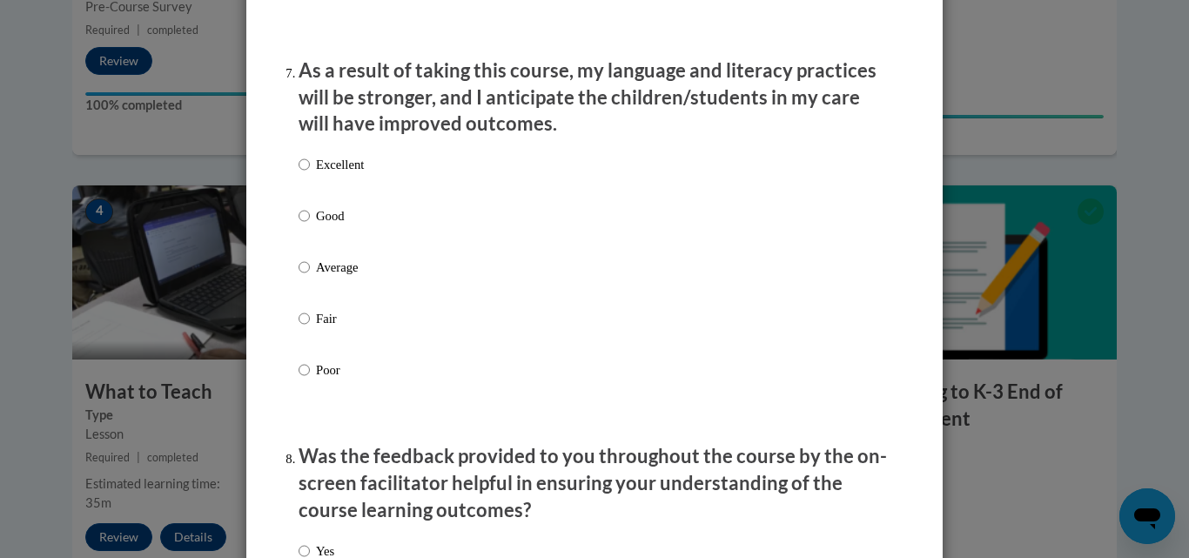
scroll to position [2295, 0]
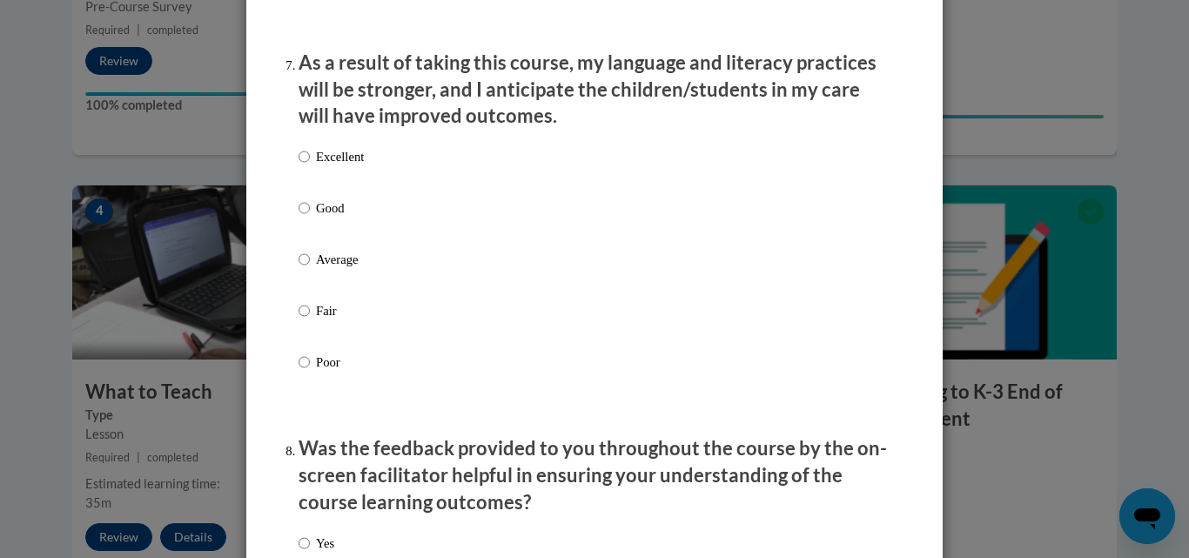
click at [329, 166] on p "Excellent" at bounding box center [340, 156] width 48 height 19
click at [310, 166] on input "Excellent" at bounding box center [304, 156] width 11 height 19
radio input "true"
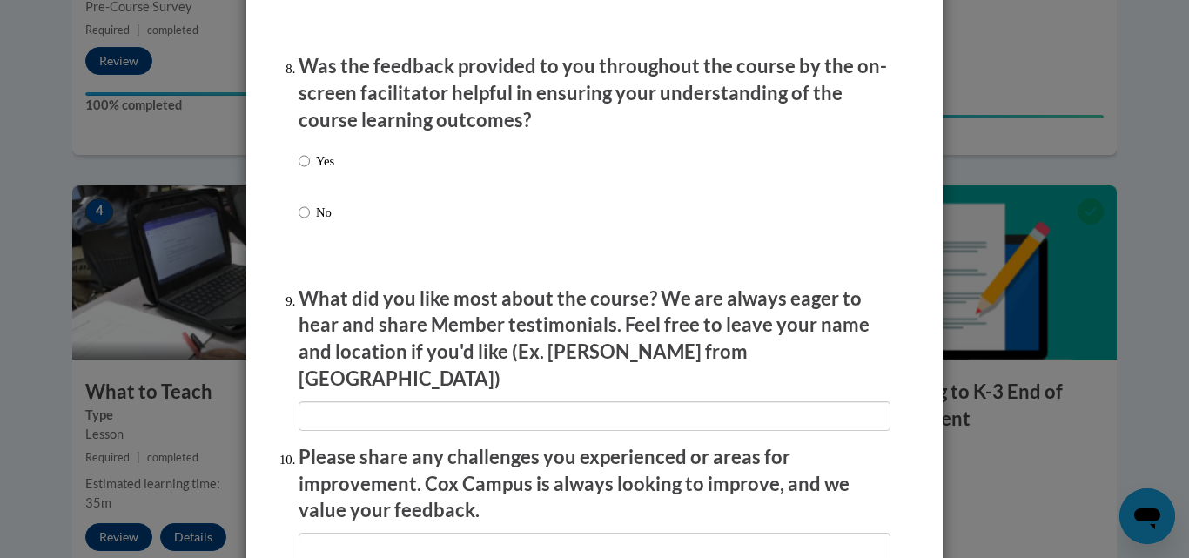
scroll to position [2678, 0]
click at [319, 170] on p "Yes" at bounding box center [325, 160] width 18 height 19
click at [310, 170] on input "Yes" at bounding box center [304, 160] width 11 height 19
radio input "true"
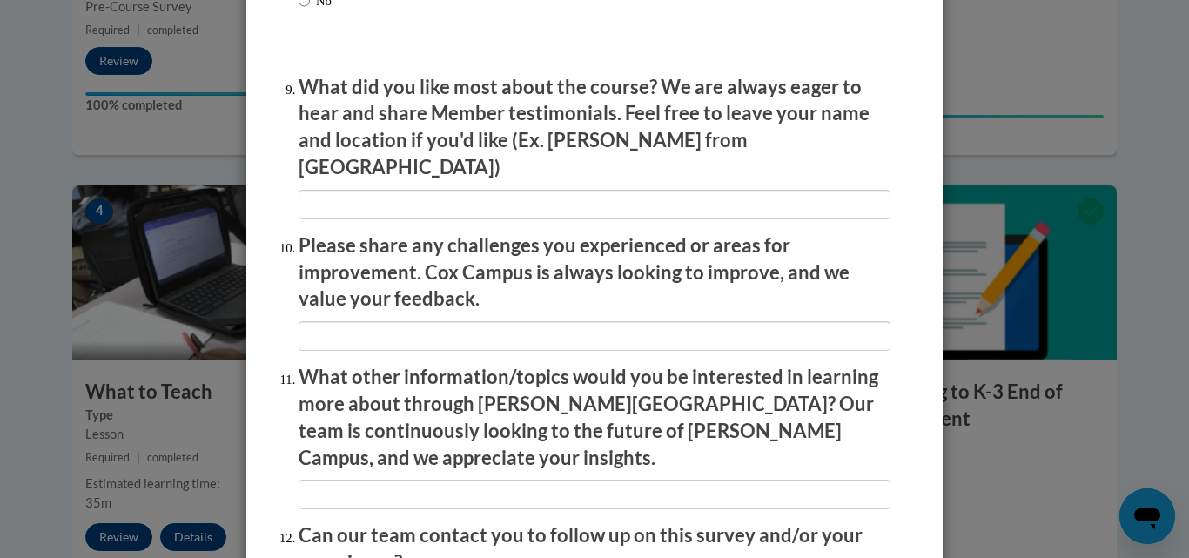
scroll to position [3060, 0]
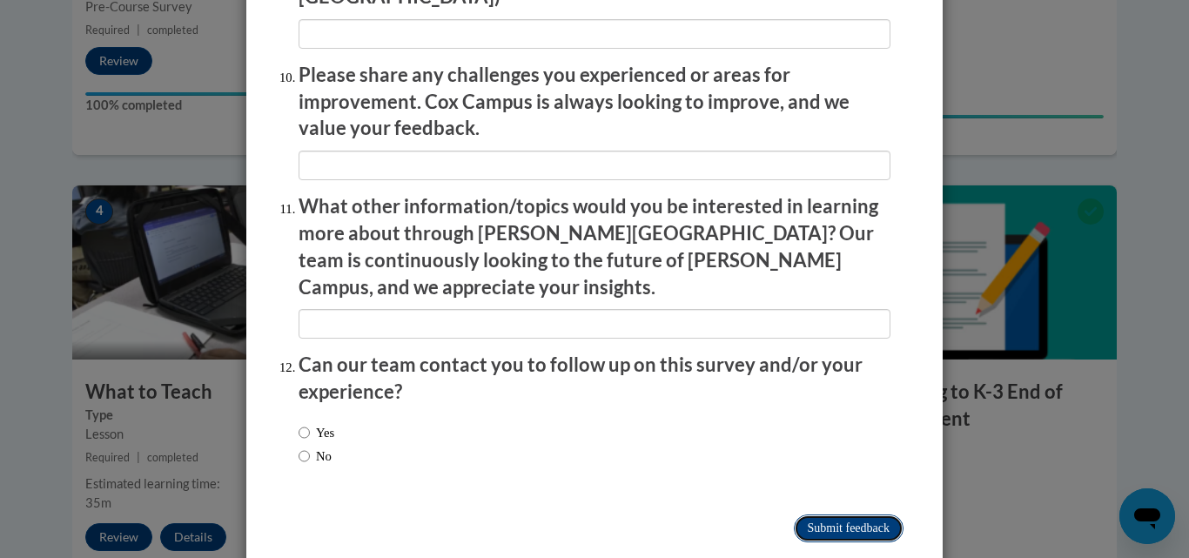
click at [803, 515] on input "Submit feedback" at bounding box center [849, 529] width 110 height 28
